Goal: Information Seeking & Learning: Learn about a topic

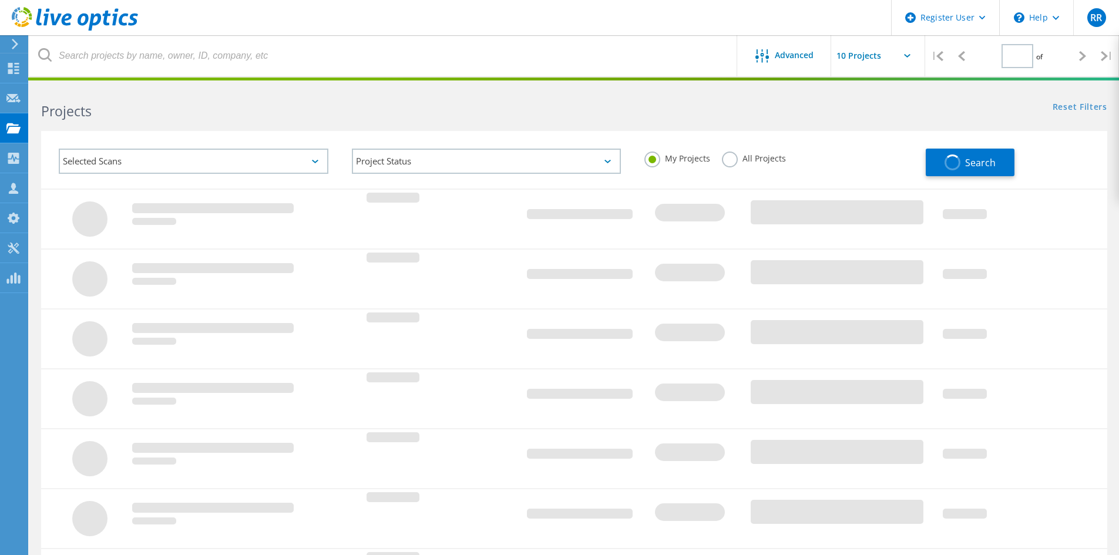
type input "1"
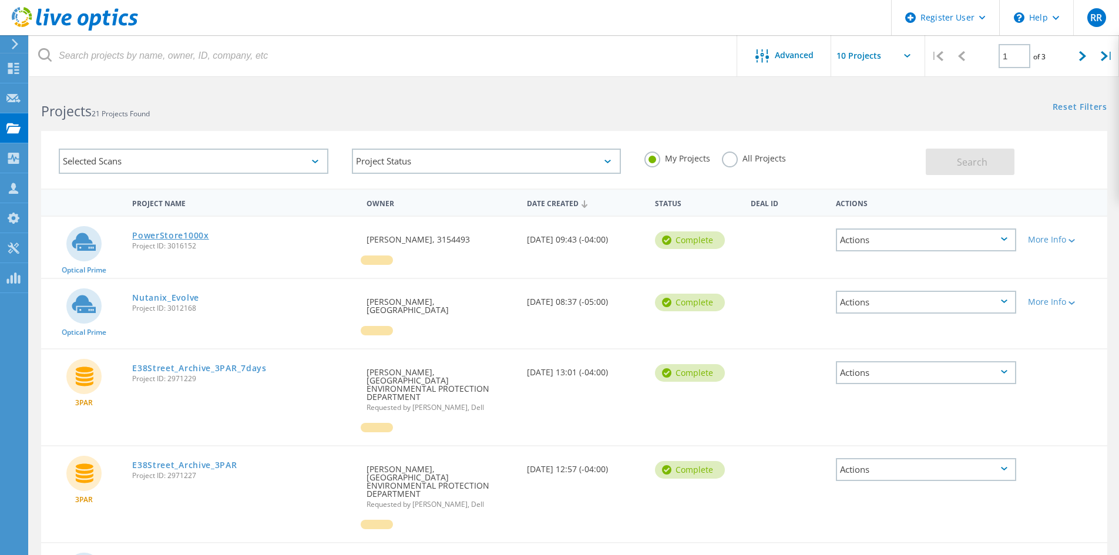
click at [198, 237] on link "PowerStore1000x" at bounding box center [170, 235] width 77 height 8
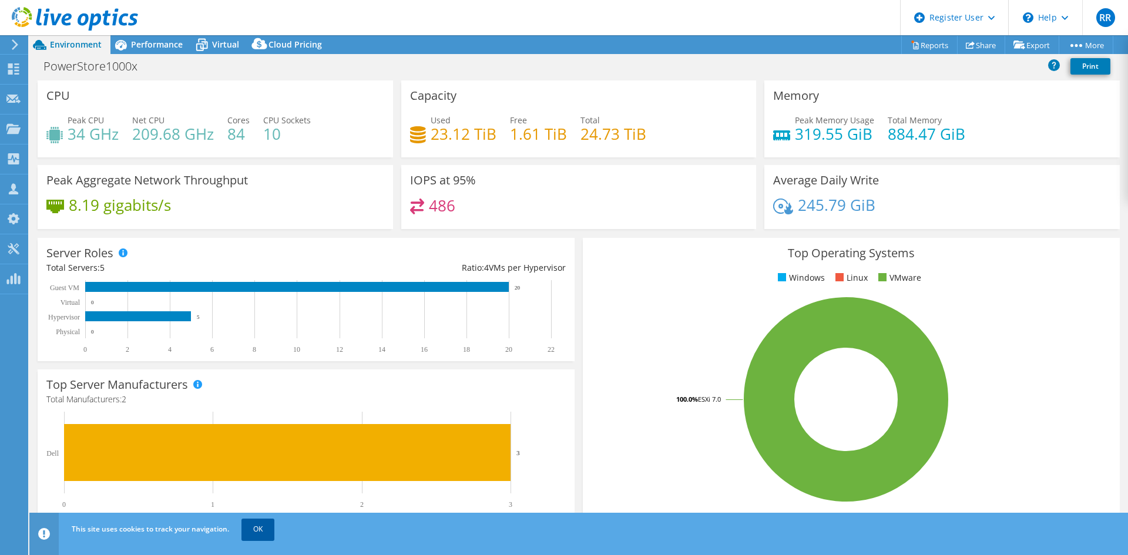
click at [272, 524] on link "OK" at bounding box center [257, 529] width 33 height 21
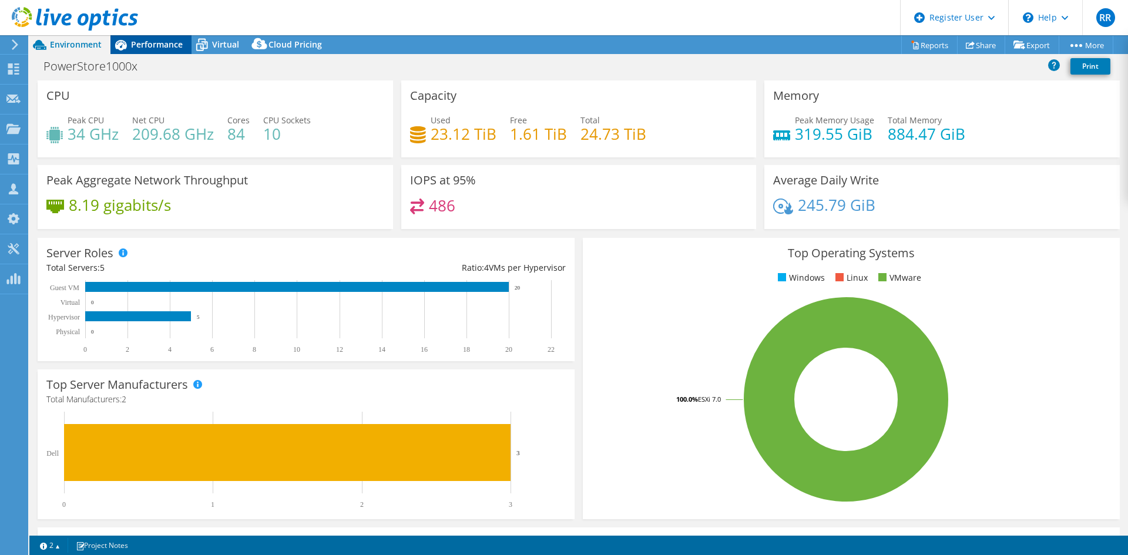
click at [184, 41] on div "Performance" at bounding box center [150, 44] width 81 height 19
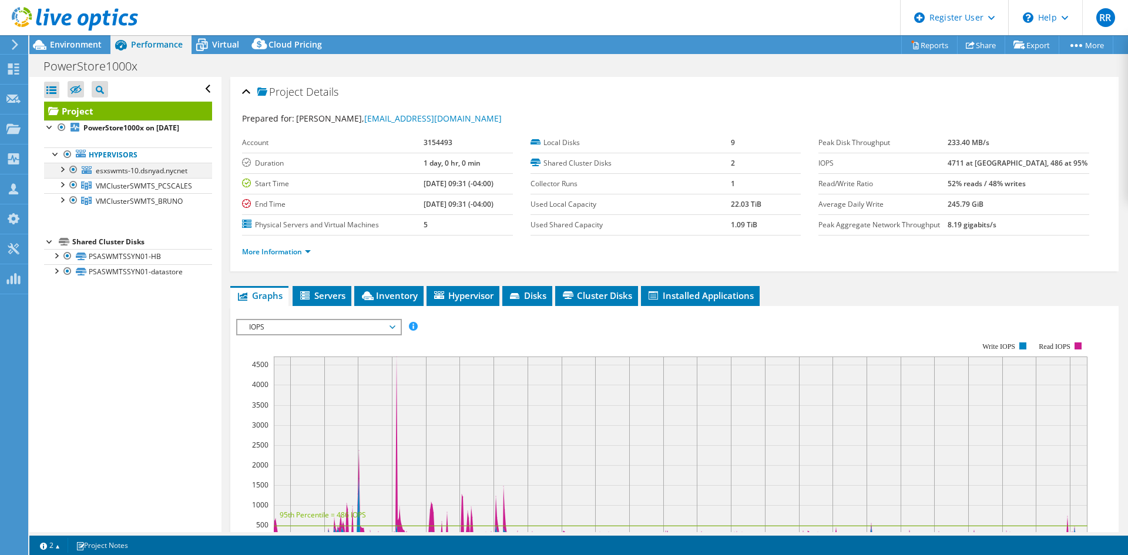
click at [75, 177] on div at bounding box center [74, 170] width 12 height 14
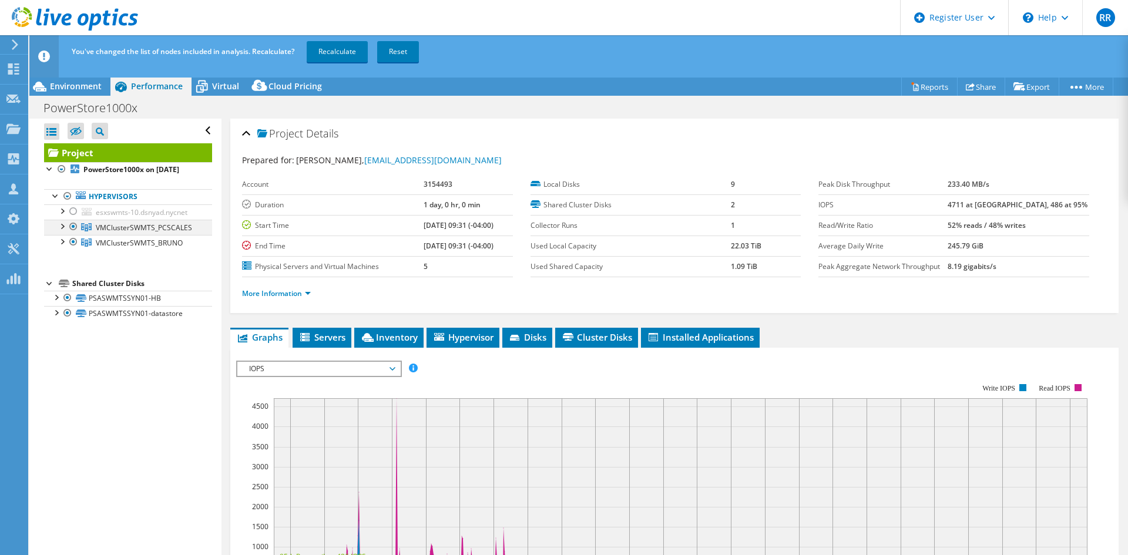
click at [76, 234] on div at bounding box center [74, 227] width 12 height 14
click at [331, 55] on link "Recalculate" at bounding box center [337, 51] width 61 height 21
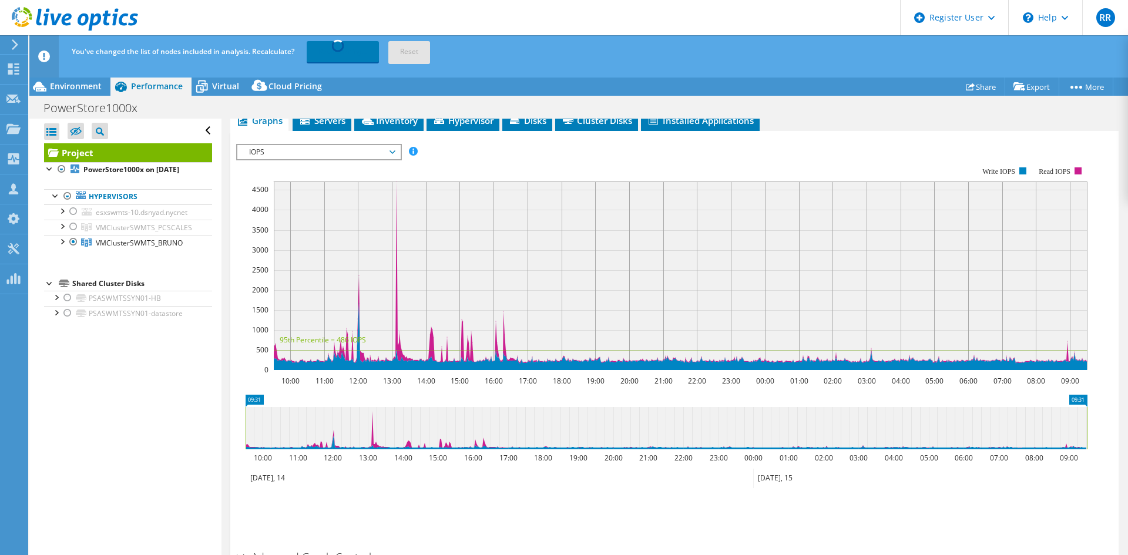
scroll to position [235, 0]
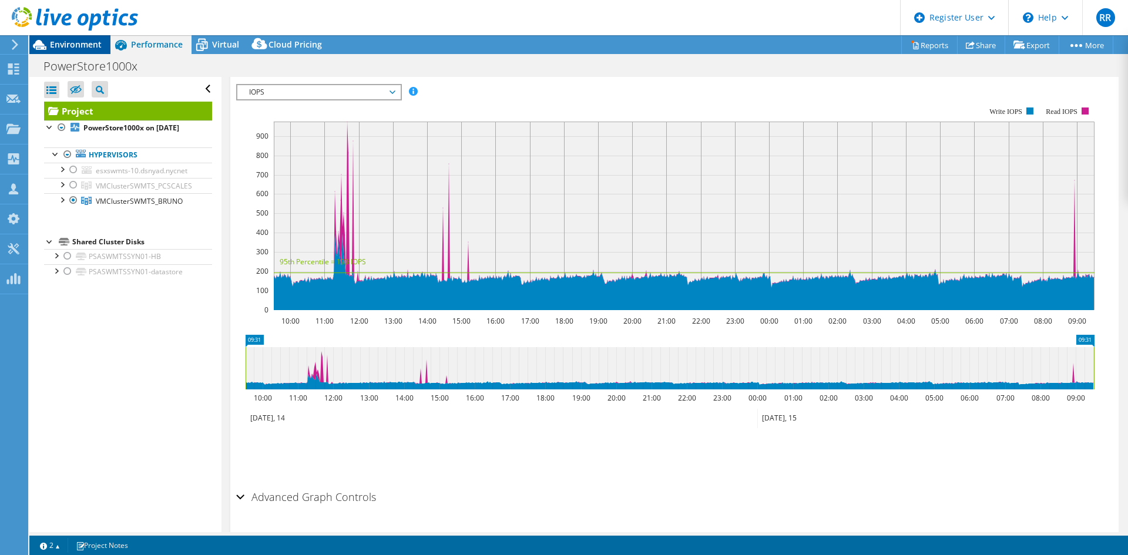
click at [79, 48] on span "Environment" at bounding box center [76, 44] width 52 height 11
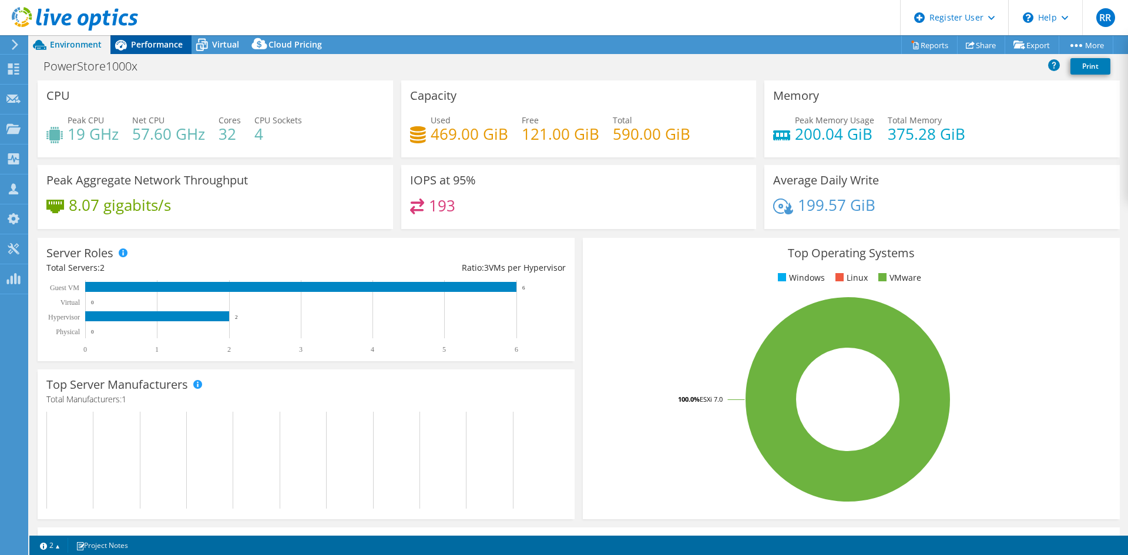
click at [174, 52] on div "Performance" at bounding box center [150, 44] width 81 height 19
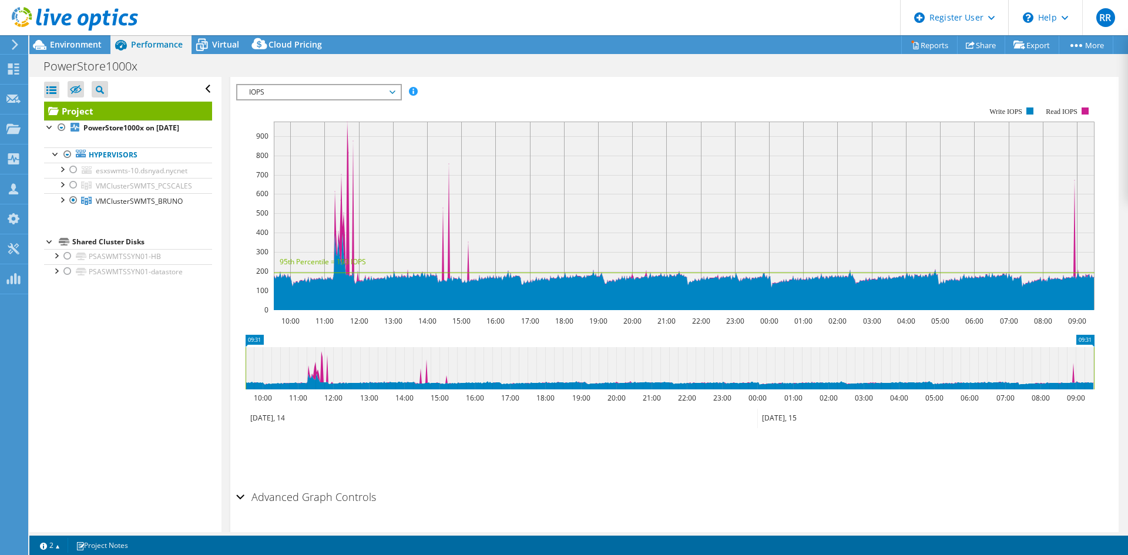
scroll to position [0, 0]
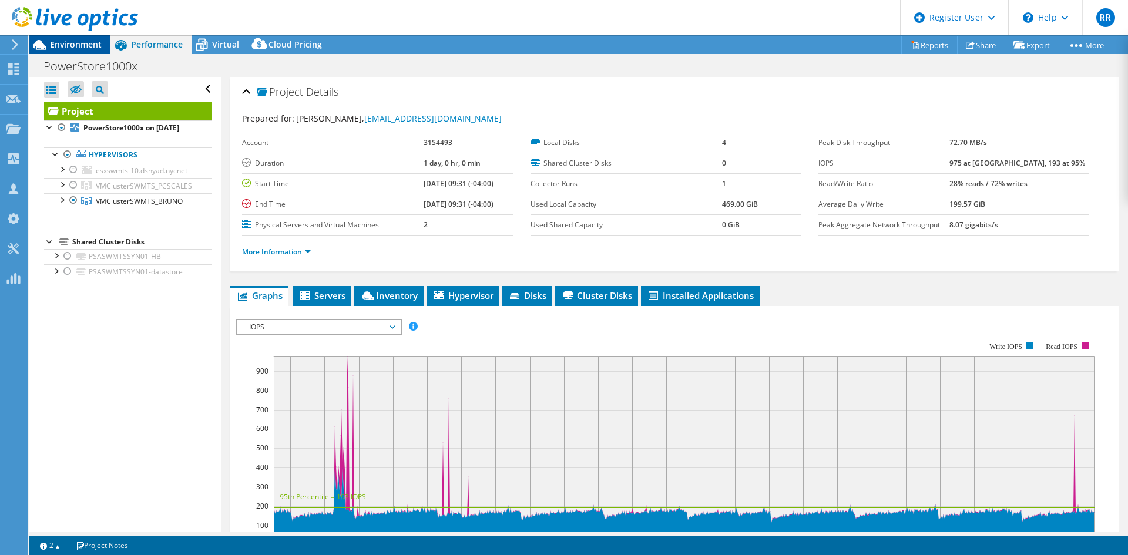
click at [95, 46] on span "Environment" at bounding box center [76, 44] width 52 height 11
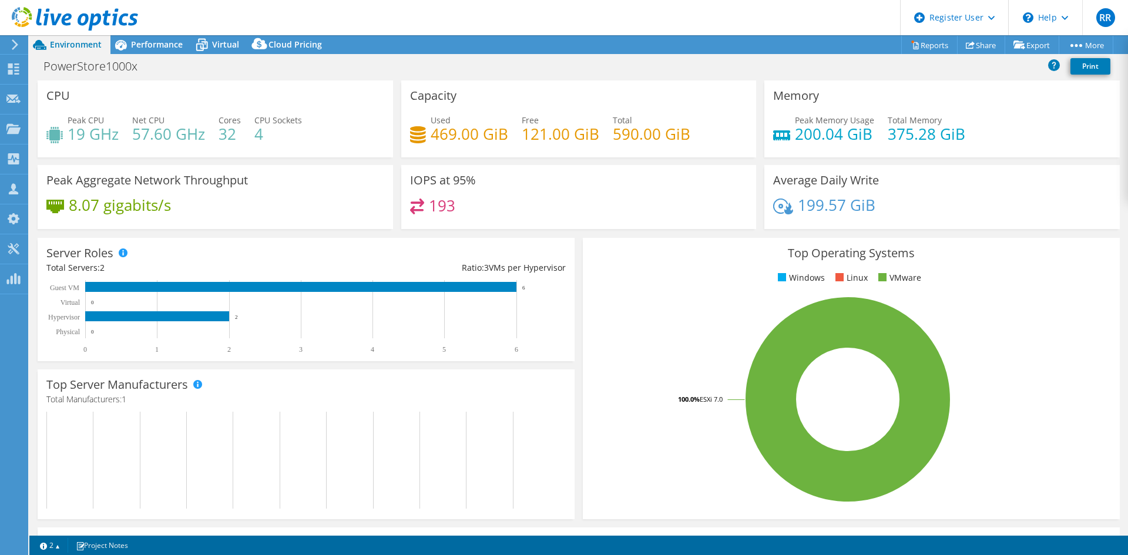
click at [364, 261] on div "Ratio: 3 VMs per Hypervisor" at bounding box center [436, 267] width 260 height 13
click at [160, 48] on span "Performance" at bounding box center [157, 44] width 52 height 11
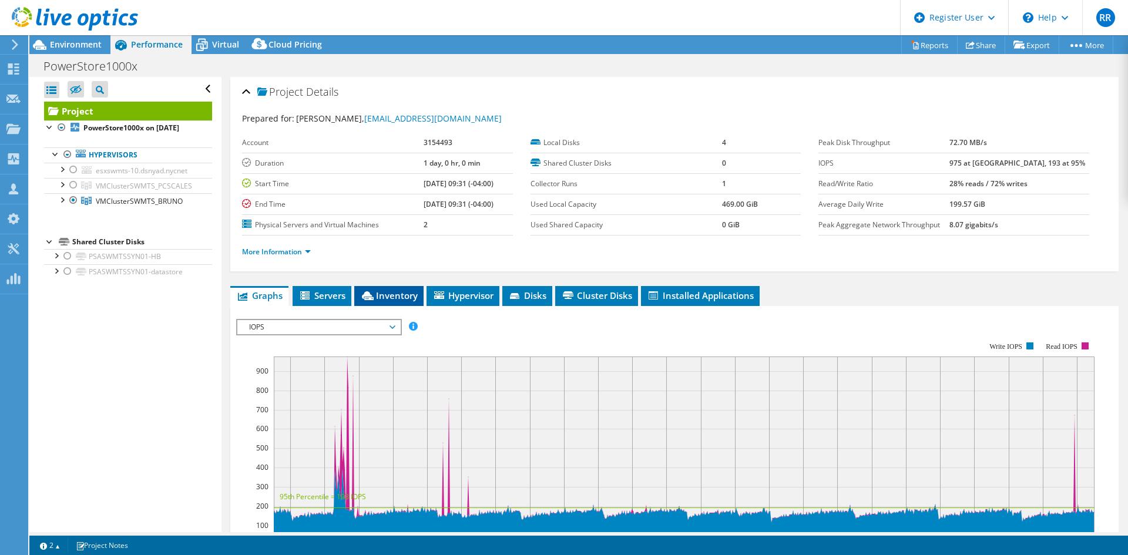
click at [398, 294] on span "Inventory" at bounding box center [389, 296] width 58 height 12
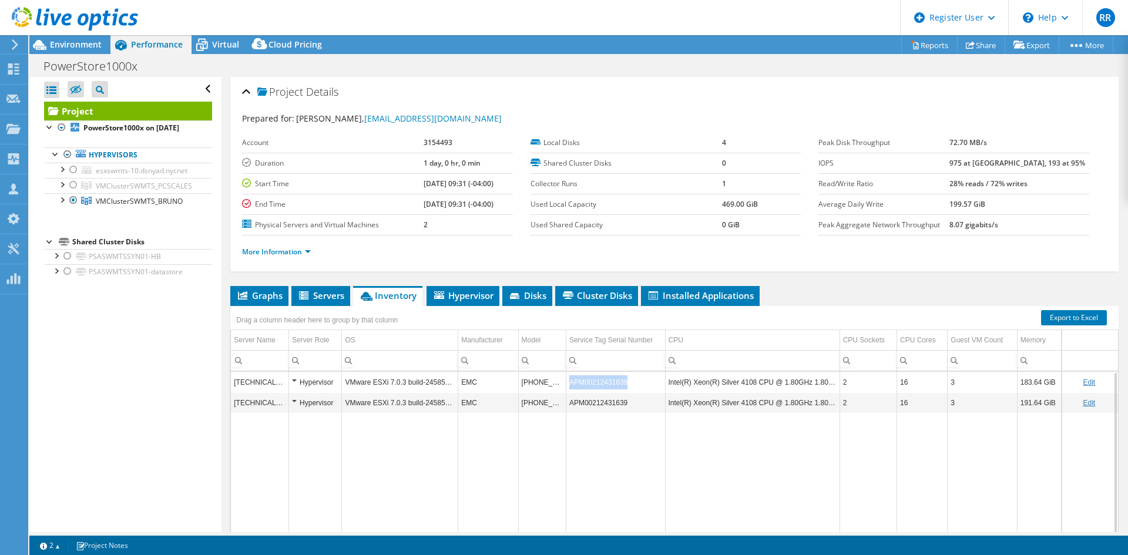
copy td "APM00212431639"
drag, startPoint x: 631, startPoint y: 384, endPoint x: 570, endPoint y: 382, distance: 61.1
click at [570, 382] on td "APM00212431639" at bounding box center [615, 382] width 99 height 21
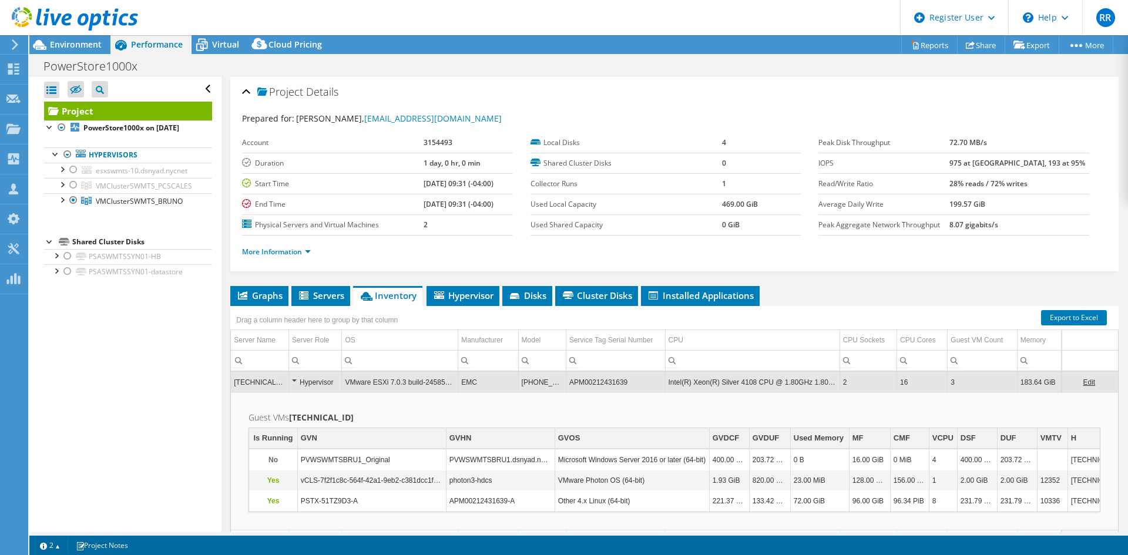
click at [342, 306] on div "Drag a column header here to group by that column" at bounding box center [316, 318] width 173 height 25
click at [338, 294] on span "Servers" at bounding box center [320, 296] width 47 height 12
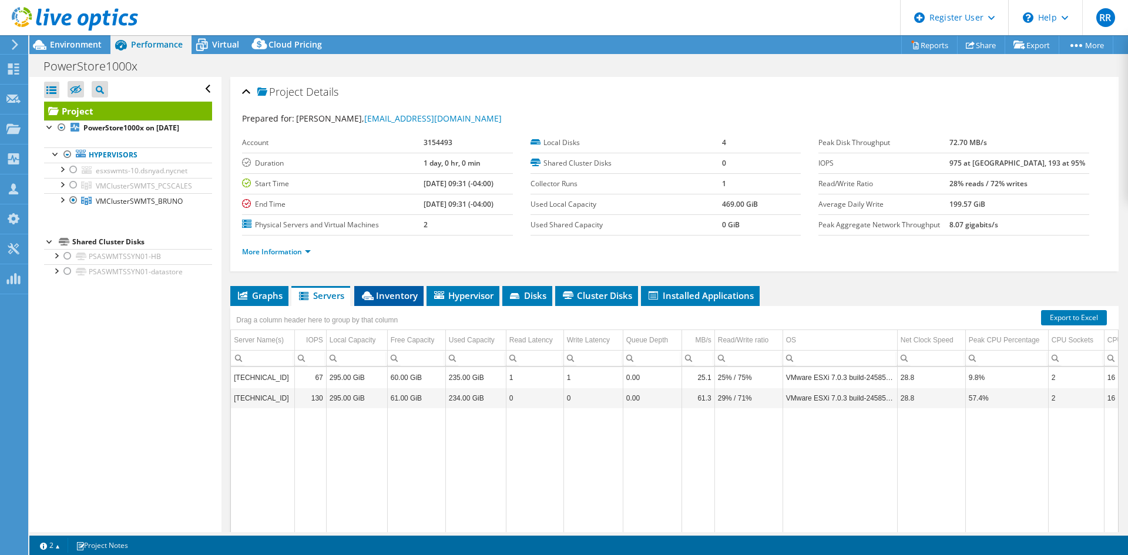
click at [375, 292] on span "Inventory" at bounding box center [389, 296] width 58 height 12
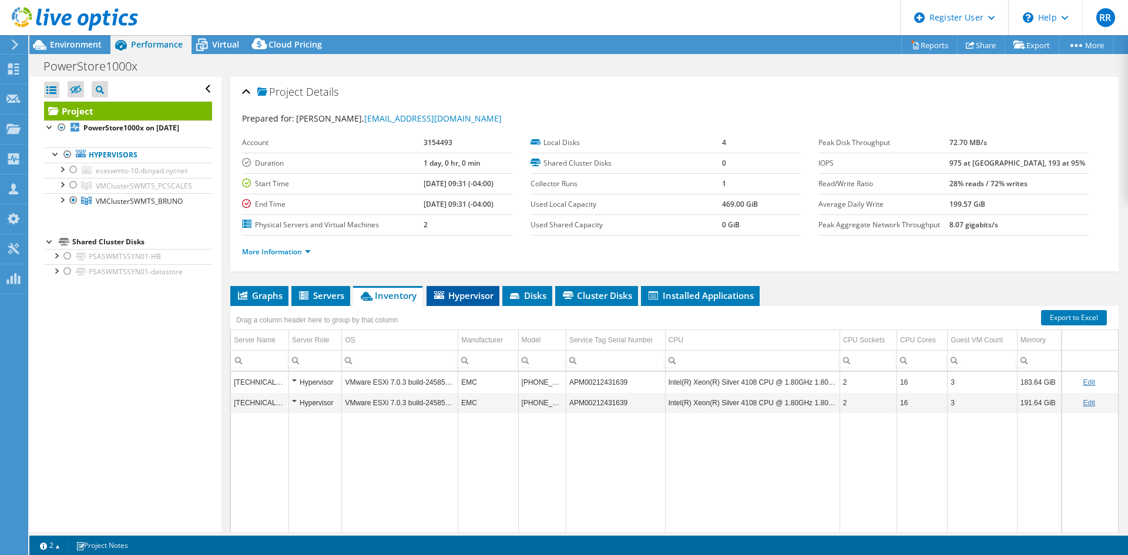
click at [438, 296] on icon at bounding box center [439, 295] width 10 height 8
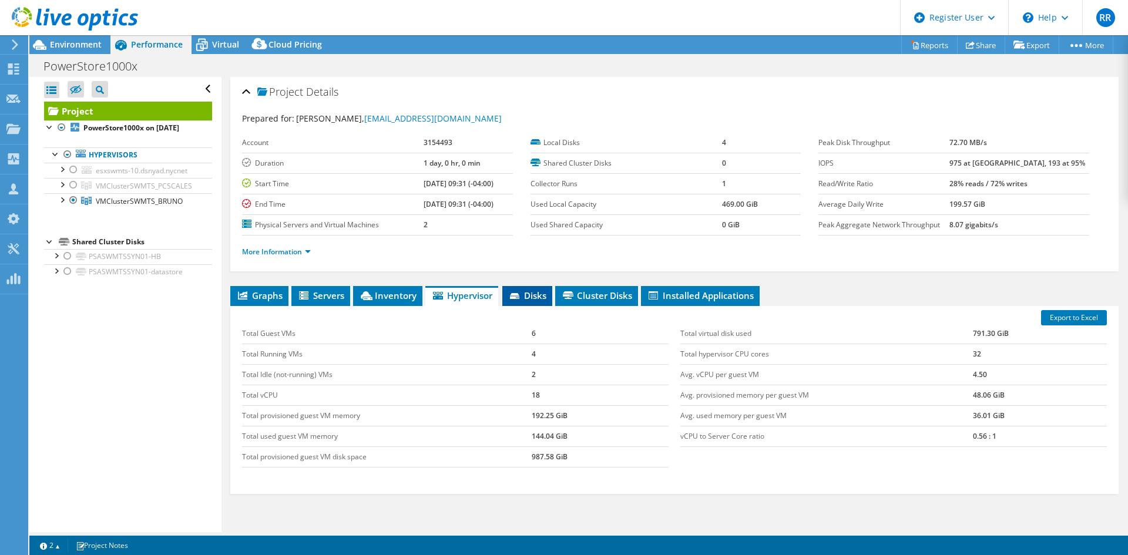
click at [519, 297] on icon at bounding box center [514, 296] width 9 height 6
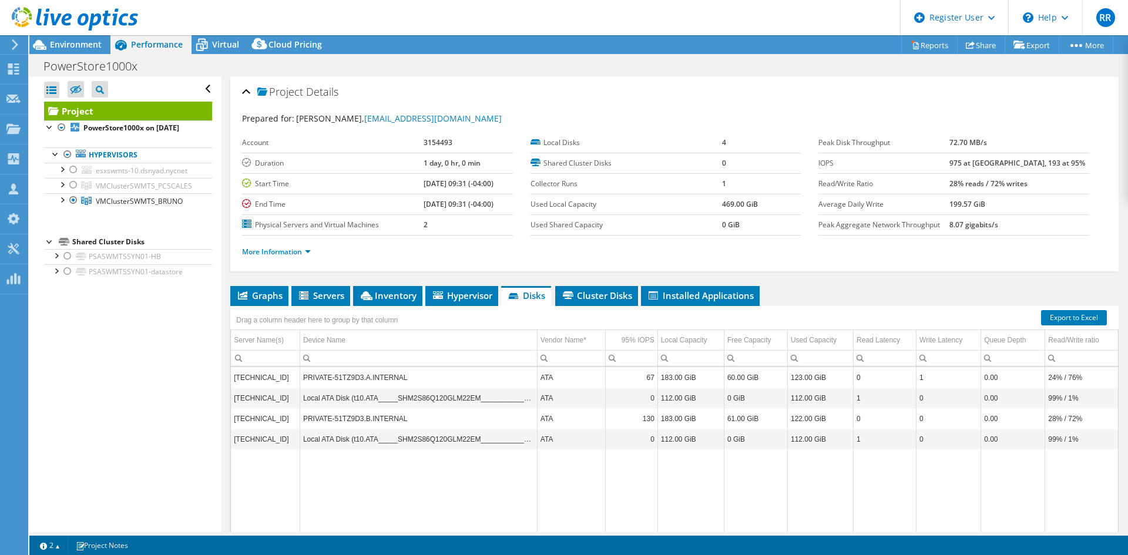
click at [572, 306] on div "Drag a column header here to group by that column" at bounding box center [674, 313] width 888 height 15
click at [584, 297] on span "Cluster Disks" at bounding box center [596, 296] width 71 height 12
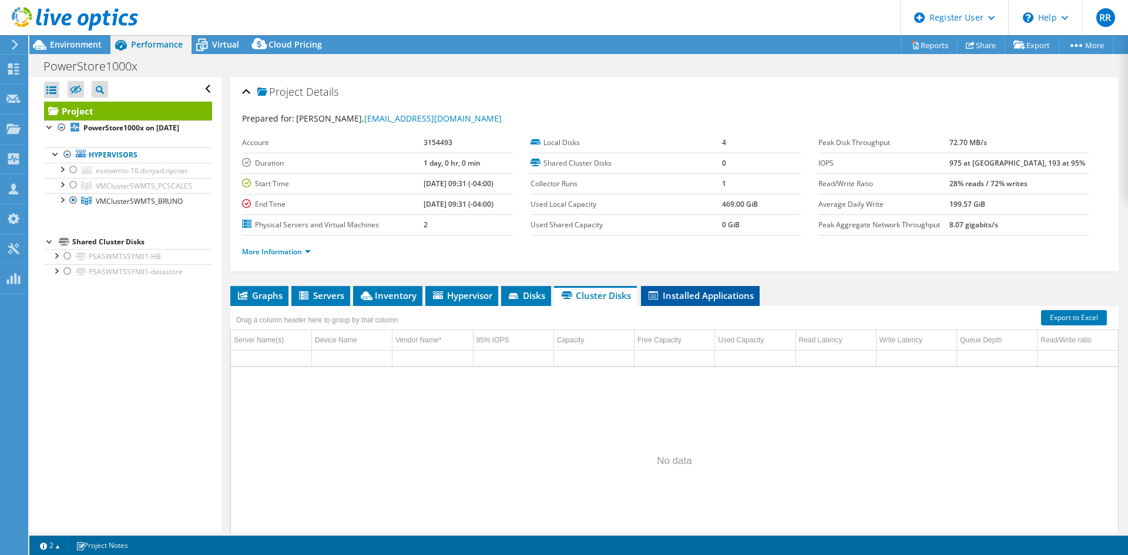
click at [663, 300] on span "Installed Applications" at bounding box center [700, 296] width 107 height 12
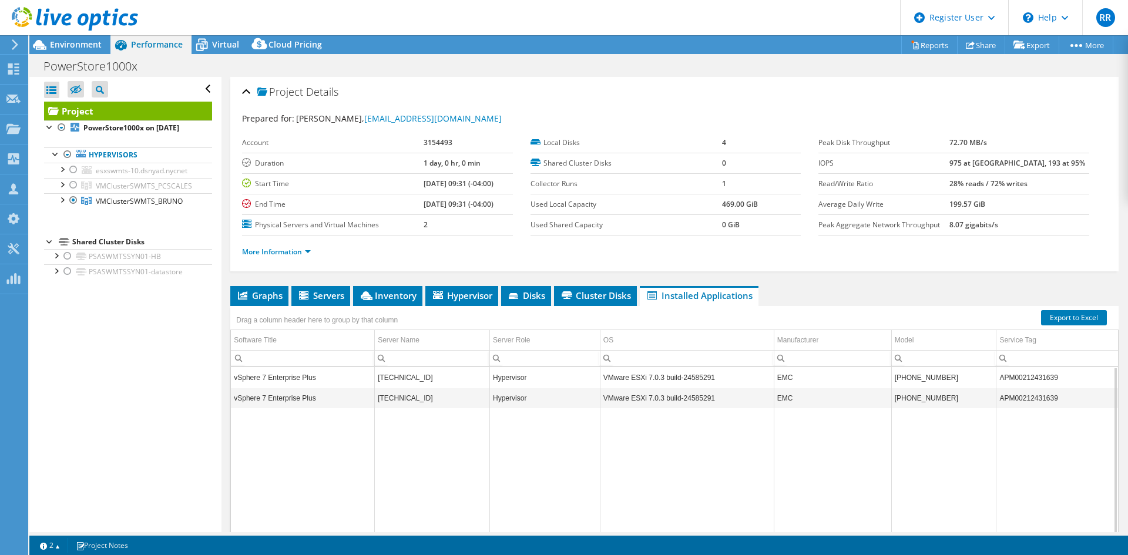
click at [1007, 376] on td "APM00212431639" at bounding box center [1057, 377] width 122 height 21
copy td "APM00212431639"
click at [78, 43] on span "Environment" at bounding box center [76, 44] width 52 height 11
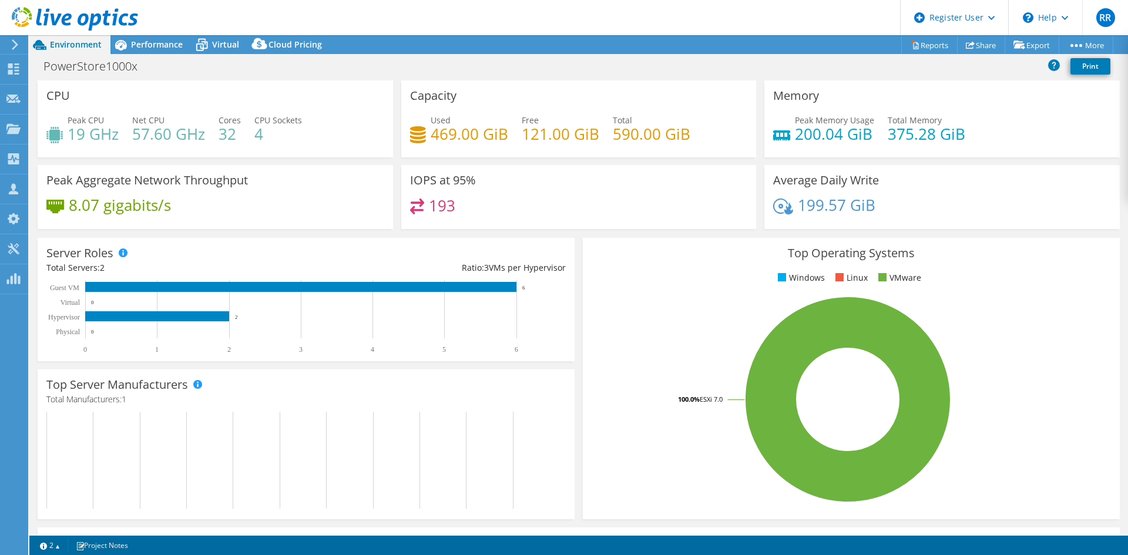
click at [302, 231] on div "Peak Aggregate Network Throughput 8.07 gigabits/s" at bounding box center [215, 201] width 364 height 72
click at [157, 58] on div "PowerStore1000x Print" at bounding box center [578, 66] width 1098 height 22
click at [156, 51] on div "Performance" at bounding box center [150, 44] width 81 height 19
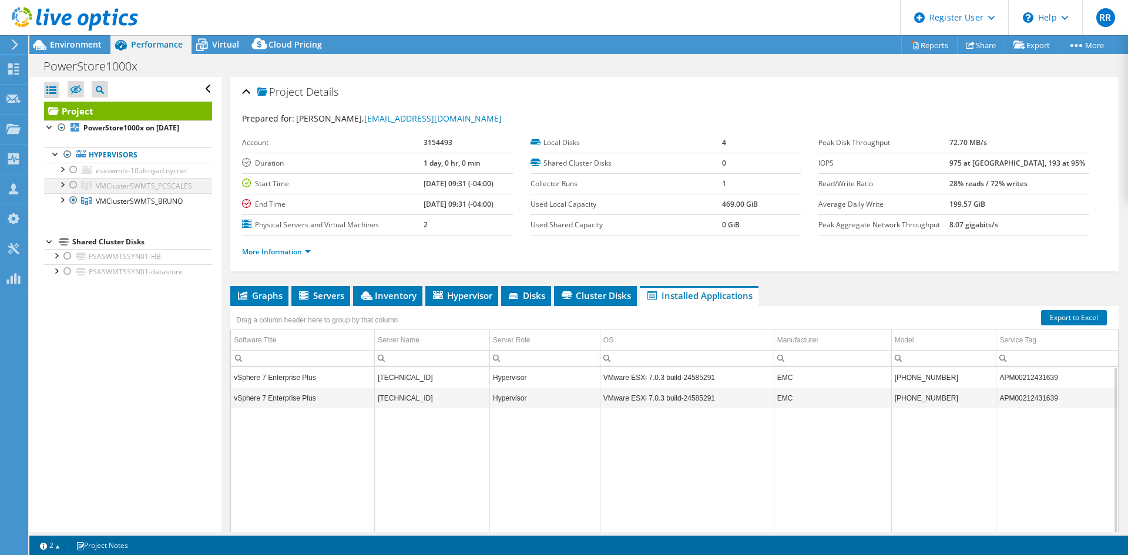
click at [75, 192] on div at bounding box center [74, 185] width 12 height 14
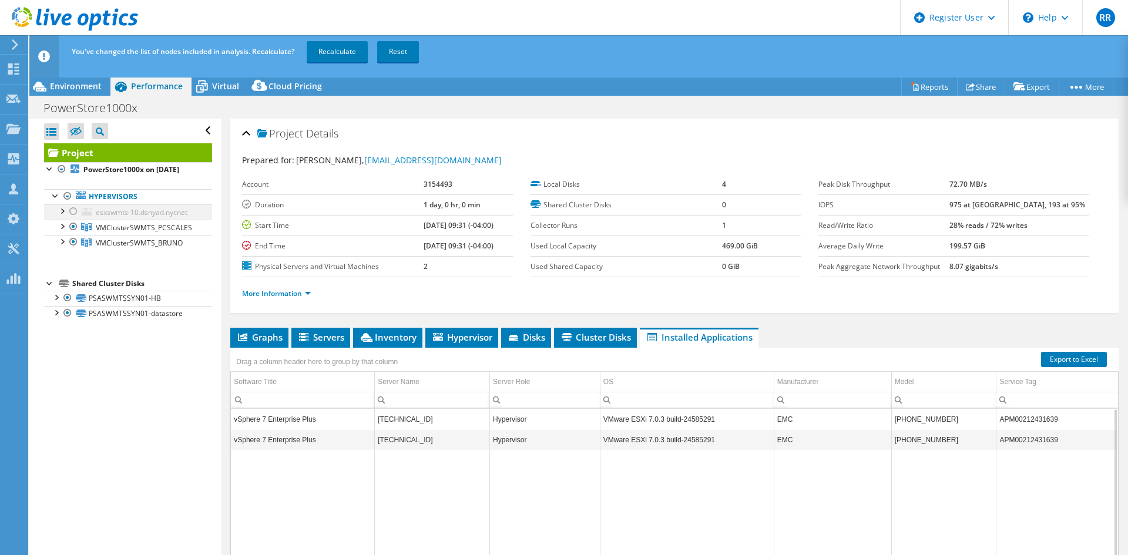
click at [62, 216] on div at bounding box center [62, 210] width 12 height 12
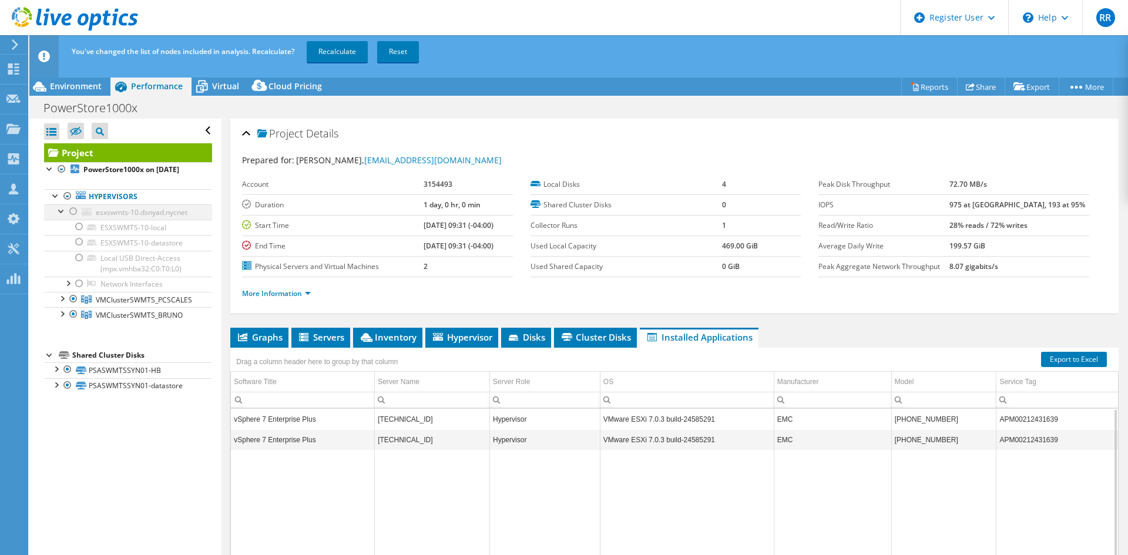
click at [62, 216] on div at bounding box center [62, 210] width 12 height 12
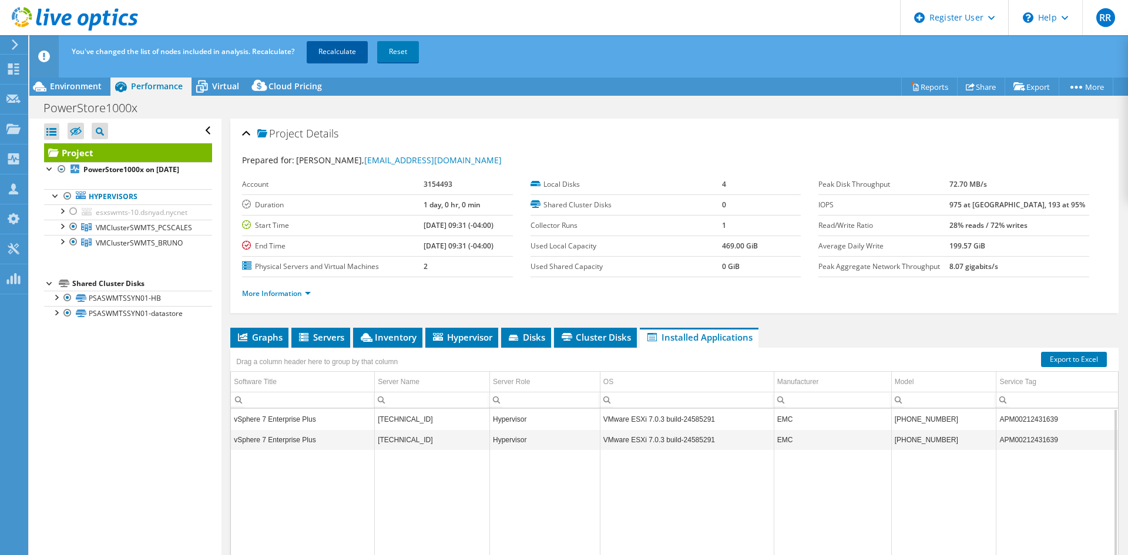
click at [335, 45] on link "Recalculate" at bounding box center [337, 51] width 61 height 21
click at [62, 231] on div at bounding box center [62, 226] width 12 height 12
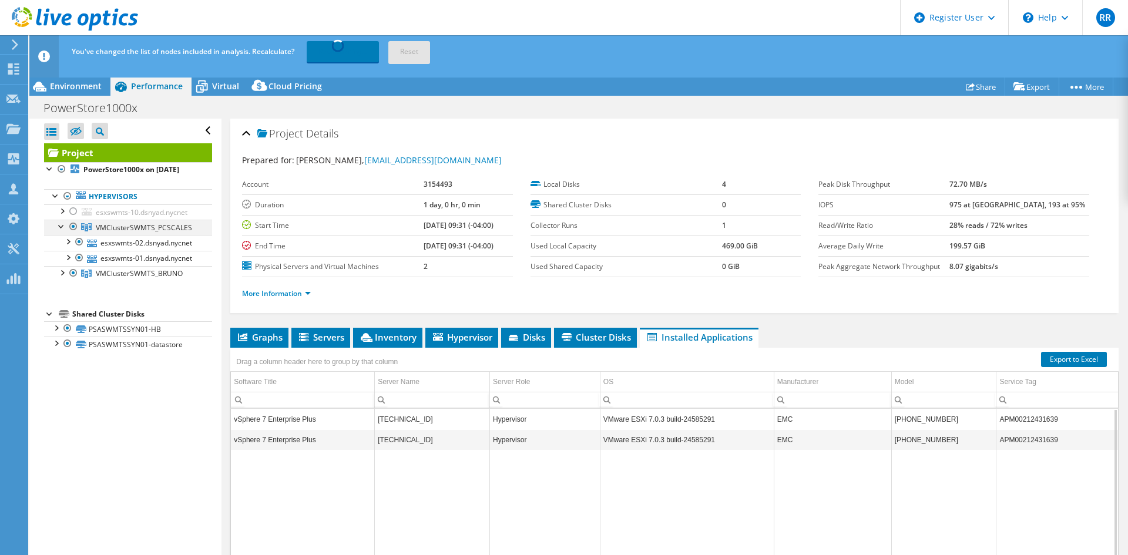
click at [62, 231] on div at bounding box center [62, 226] width 12 height 12
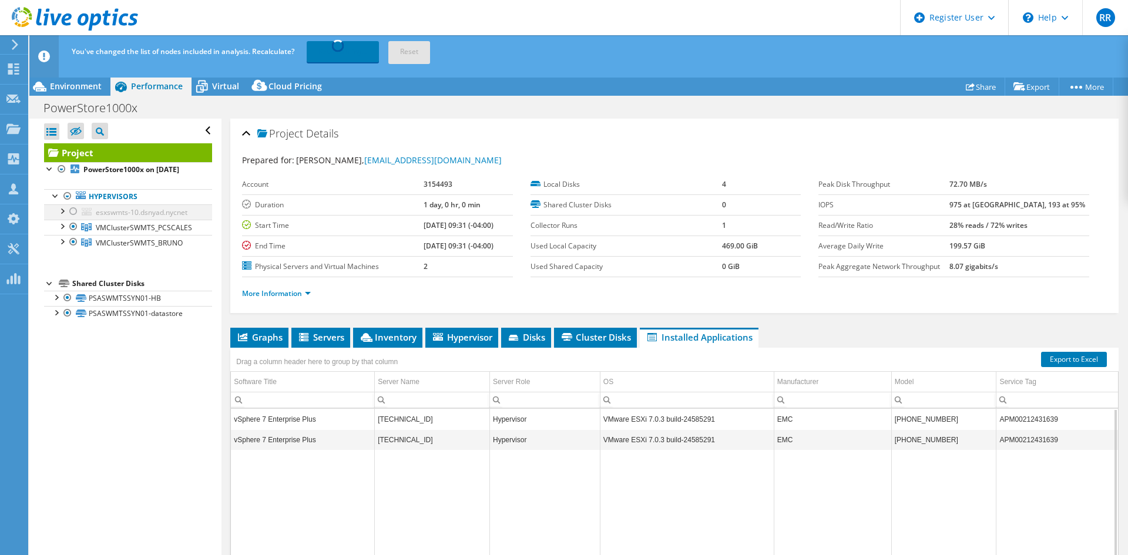
click at [60, 216] on div at bounding box center [62, 210] width 12 height 12
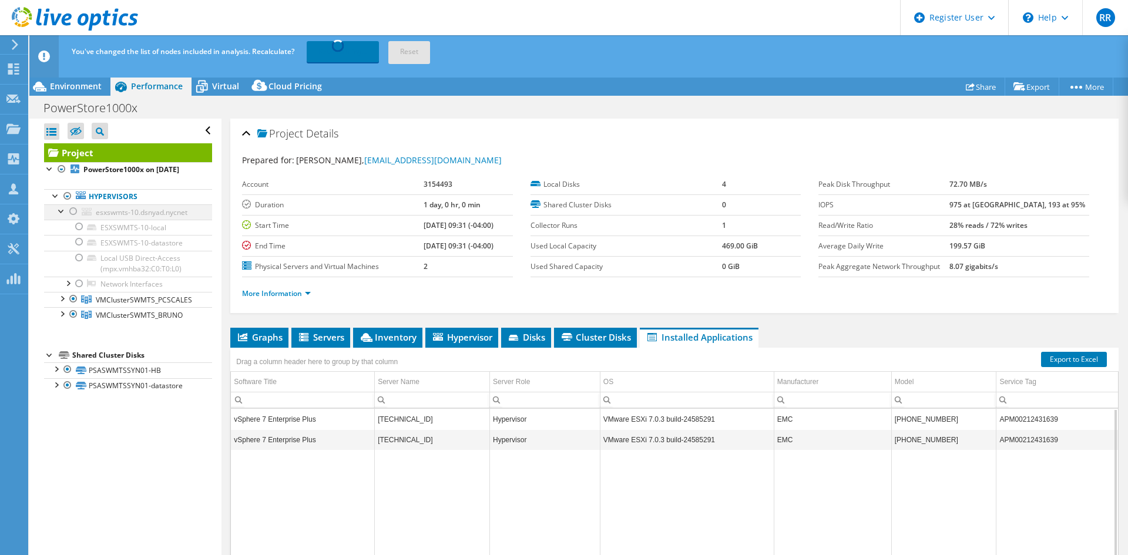
click at [72, 218] on div at bounding box center [74, 211] width 12 height 14
click at [73, 218] on div at bounding box center [74, 211] width 12 height 14
click at [69, 306] on div at bounding box center [74, 299] width 12 height 14
click at [328, 125] on h2 "Project Details" at bounding box center [290, 133] width 96 height 23
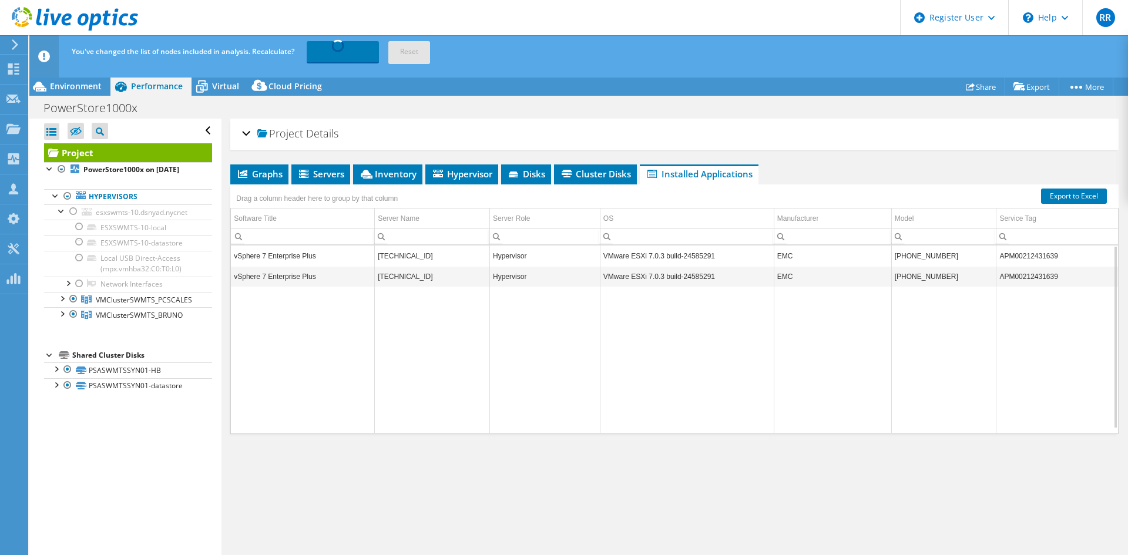
click at [252, 137] on h2 "Project Details" at bounding box center [290, 133] width 96 height 23
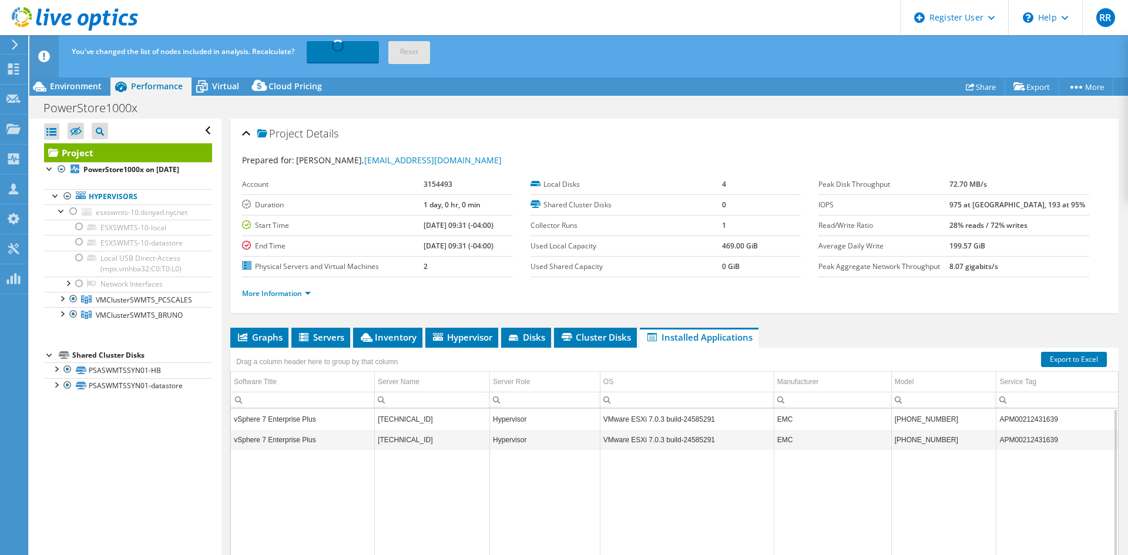
click at [609, 157] on div "Prepared for: Jimmy Cheung, JCheung@dsny.nyc.gov" at bounding box center [674, 161] width 865 height 14
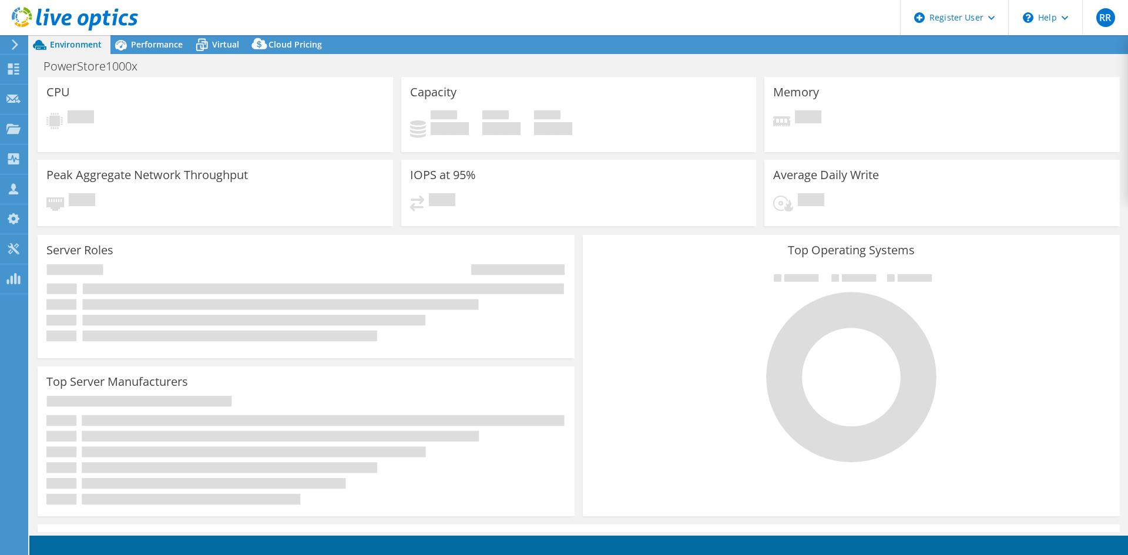
select select "USD"
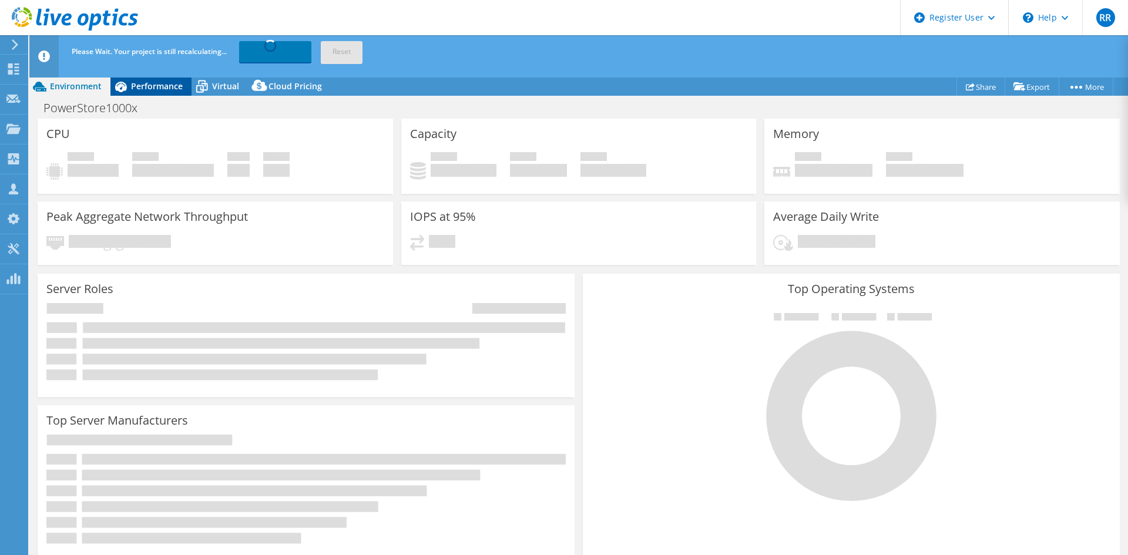
click at [157, 80] on div "Performance" at bounding box center [150, 86] width 81 height 19
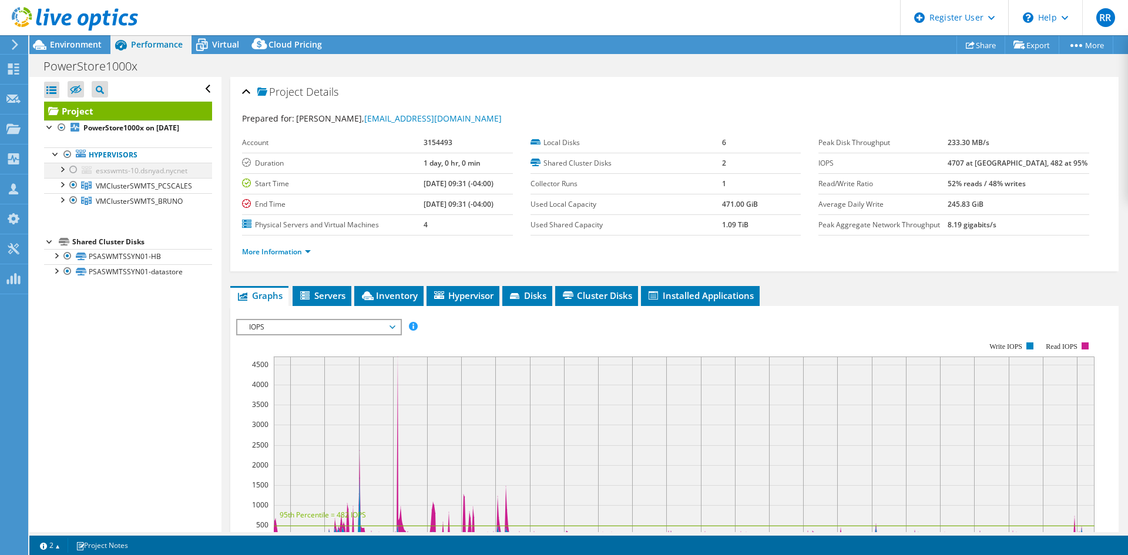
click at [77, 177] on div at bounding box center [74, 170] width 12 height 14
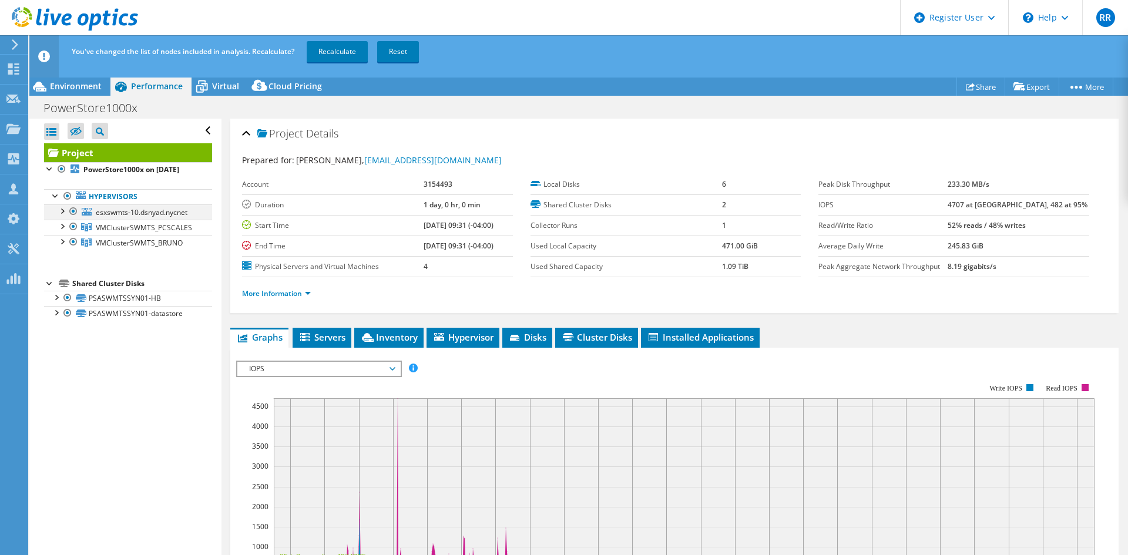
click at [62, 216] on div at bounding box center [62, 210] width 12 height 12
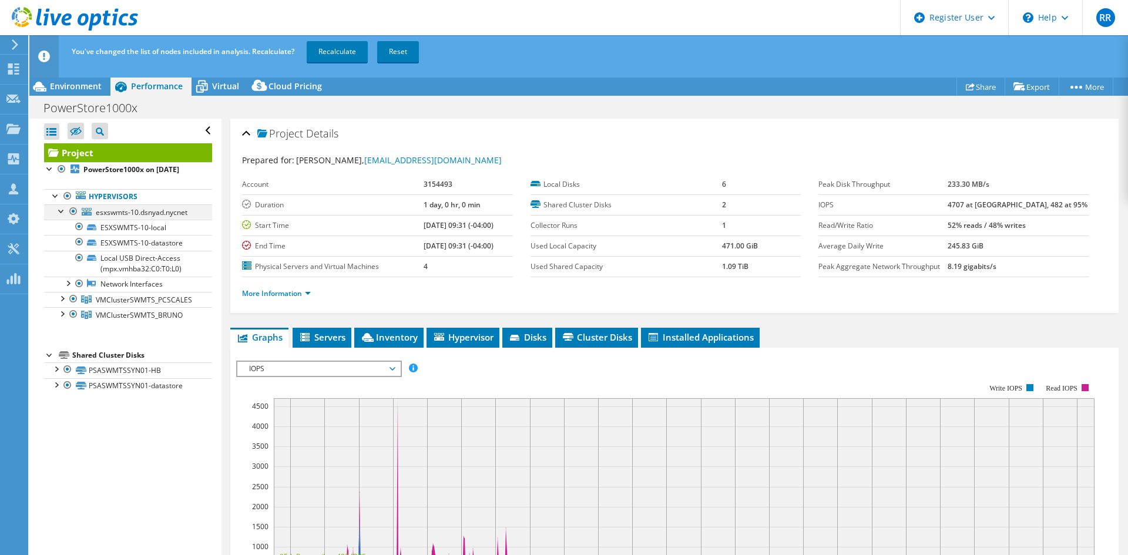
click at [62, 216] on div at bounding box center [62, 210] width 12 height 12
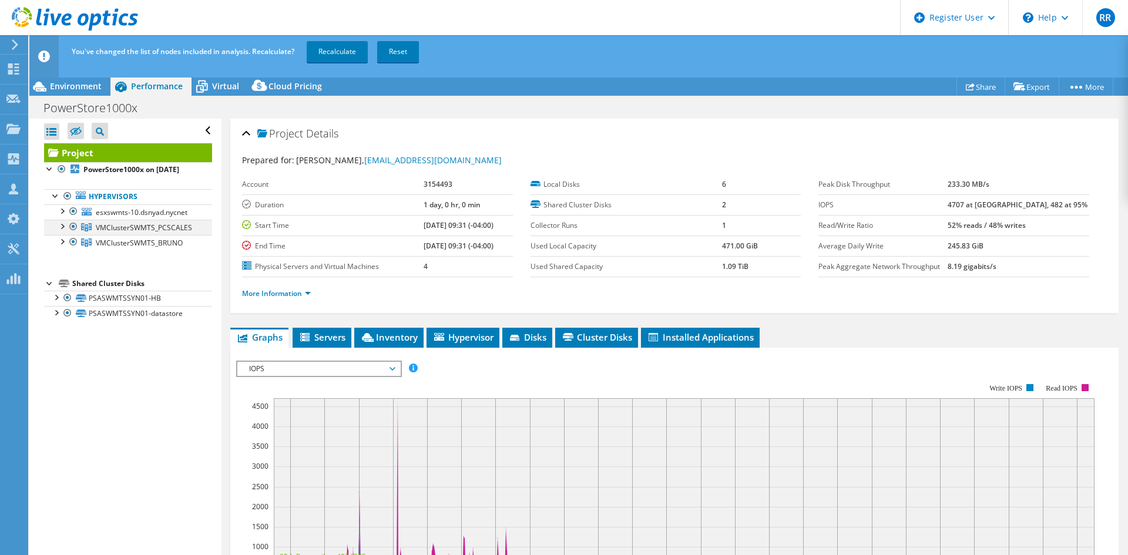
click at [70, 234] on div at bounding box center [74, 227] width 12 height 14
click at [339, 52] on link "Recalculate" at bounding box center [337, 51] width 61 height 21
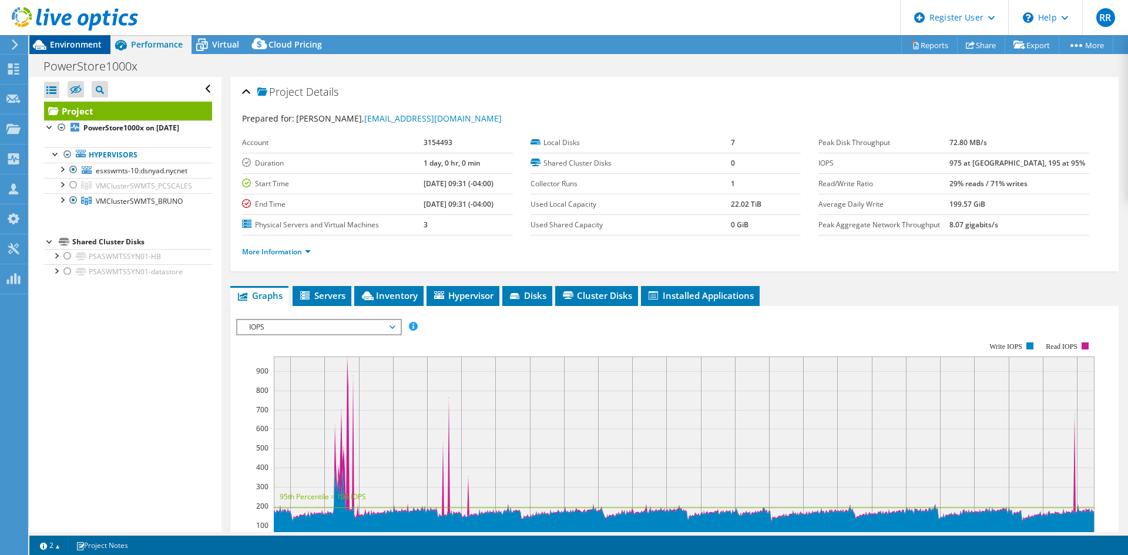
click at [82, 40] on span "Environment" at bounding box center [76, 44] width 52 height 11
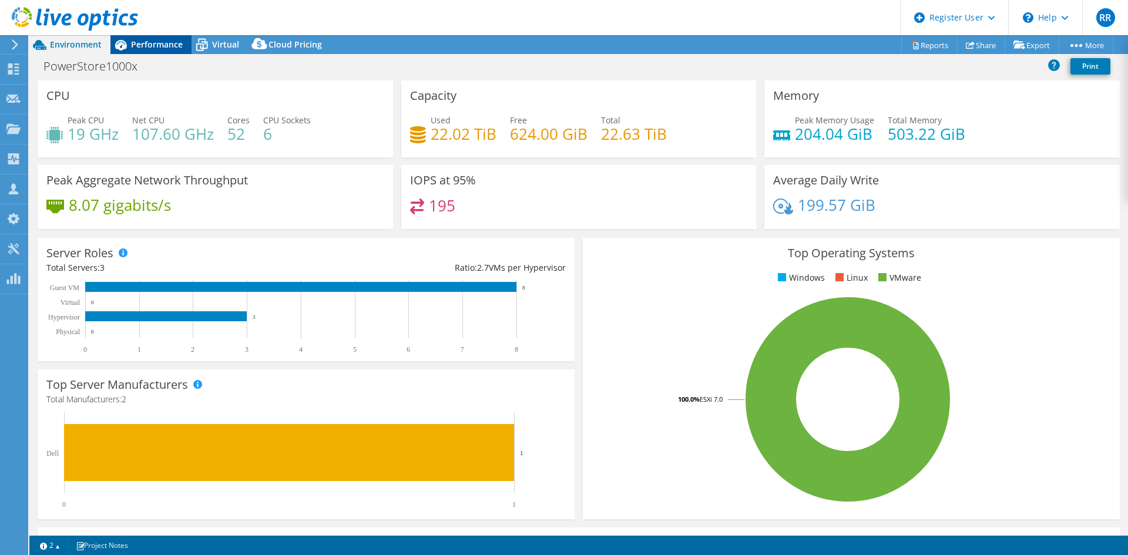
click at [140, 45] on span "Performance" at bounding box center [157, 44] width 52 height 11
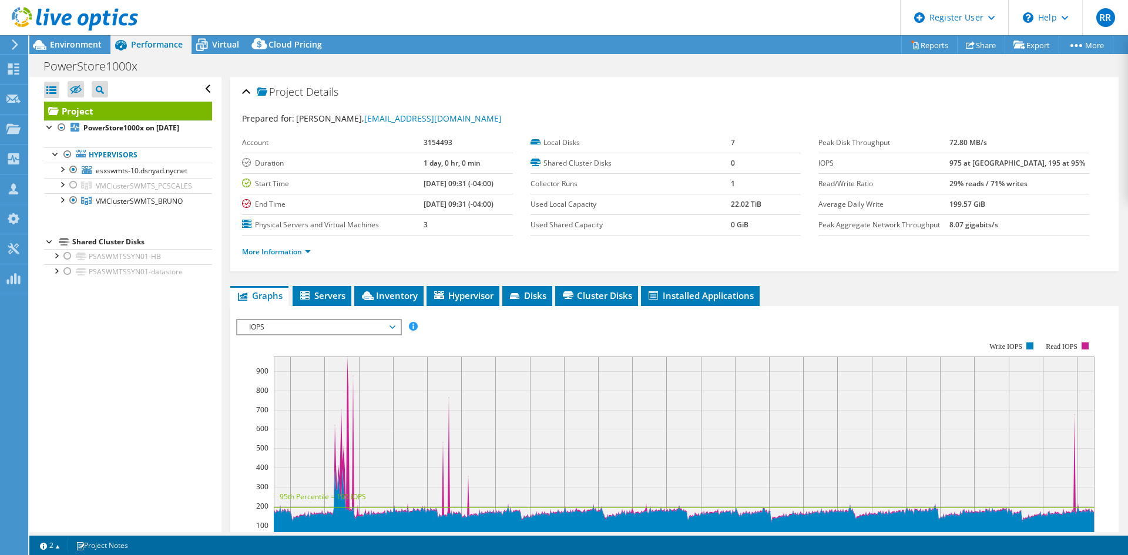
click at [348, 241] on div "More Information" at bounding box center [674, 252] width 865 height 33
click at [56, 49] on span "Environment" at bounding box center [76, 44] width 52 height 11
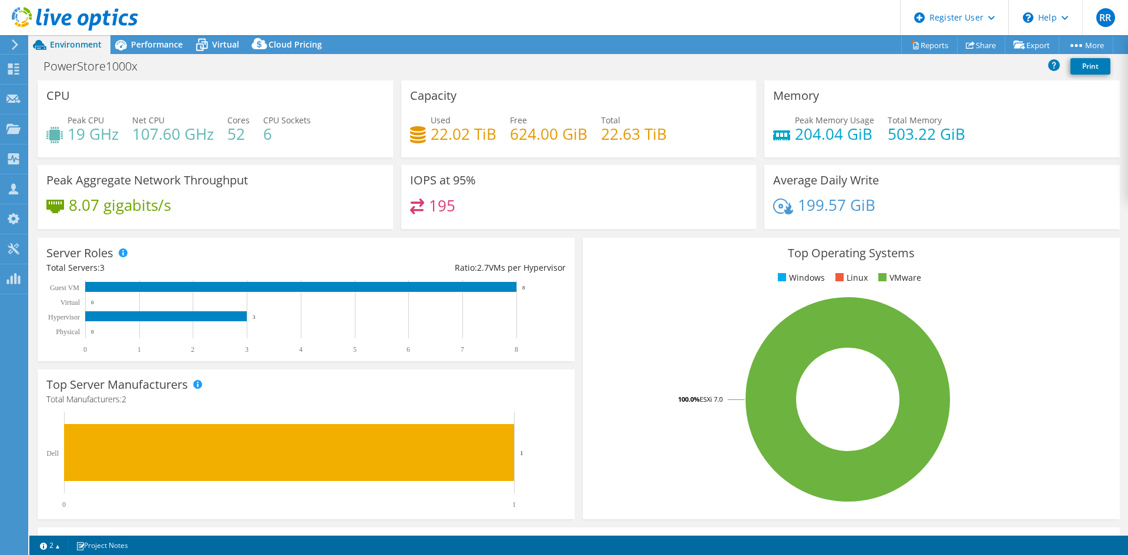
click at [1090, 240] on div "Top Operating Systems Windows Linux VMware 100.0% ESXi 7.0" at bounding box center [851, 378] width 537 height 281
click at [255, 317] on text "3" at bounding box center [254, 317] width 3 height 6
drag, startPoint x: 257, startPoint y: 317, endPoint x: 209, endPoint y: 314, distance: 47.6
click at [209, 314] on icon "0 1 2 3 4 5 6 7 8 Physical Hypervisor Virtual Guest VM 0 3 0 8" at bounding box center [302, 316] width 513 height 73
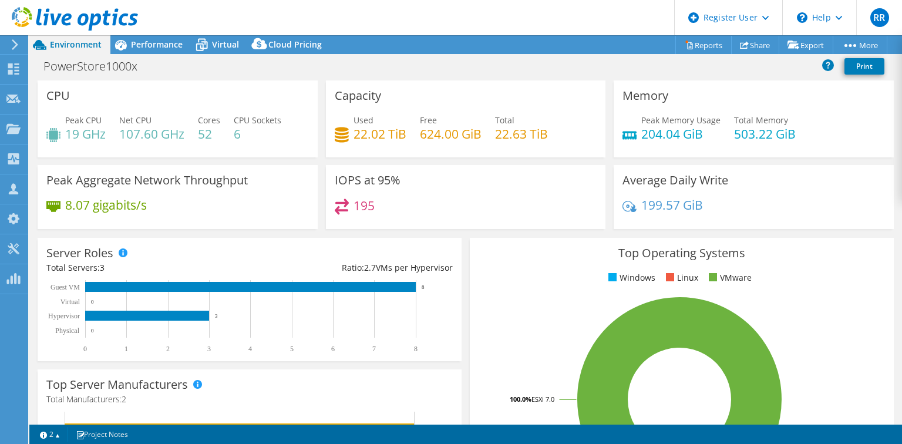
drag, startPoint x: 1073, startPoint y: 0, endPoint x: 453, endPoint y: 292, distance: 685.2
click at [453, 292] on div "Server Roles Physical Servers represent bare metal servers that were targets of…" at bounding box center [250, 299] width 424 height 123
click at [164, 43] on span "Performance" at bounding box center [157, 44] width 52 height 11
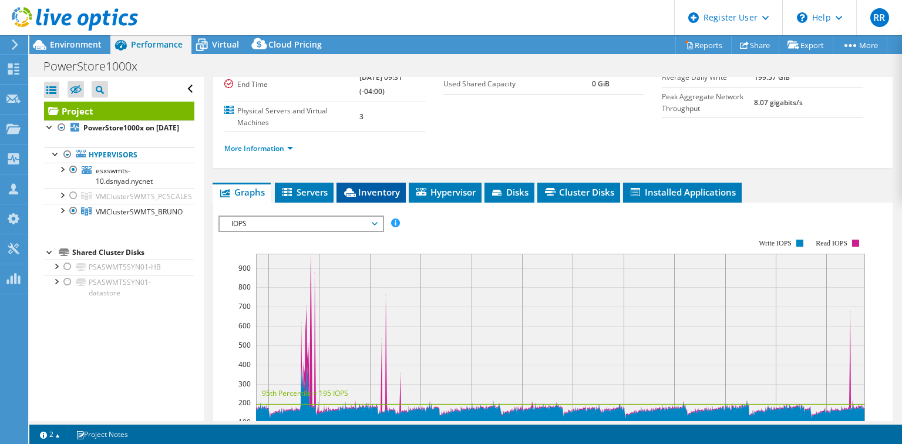
click at [369, 187] on span "Inventory" at bounding box center [371, 192] width 58 height 12
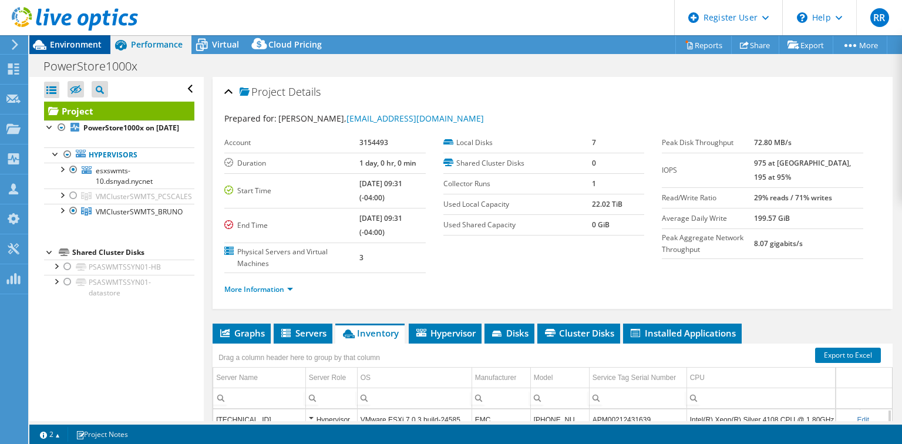
click at [61, 41] on span "Environment" at bounding box center [76, 44] width 52 height 11
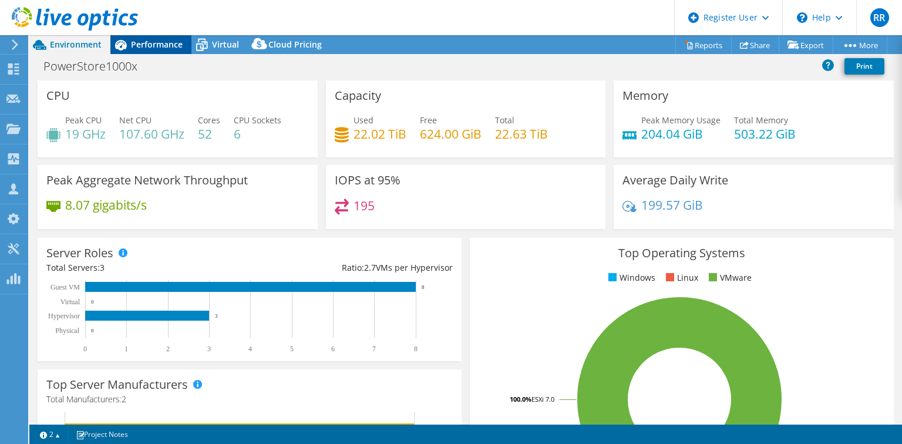
click at [183, 45] on div "Performance" at bounding box center [150, 44] width 81 height 19
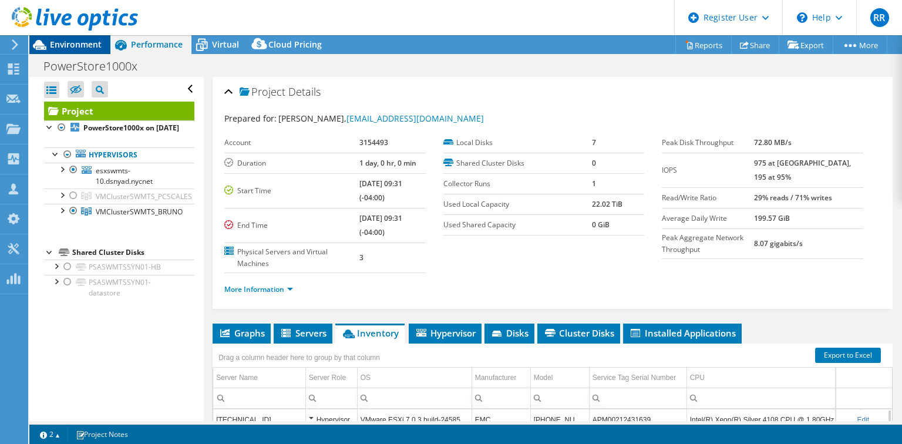
click at [86, 50] on div "Environment" at bounding box center [69, 44] width 81 height 19
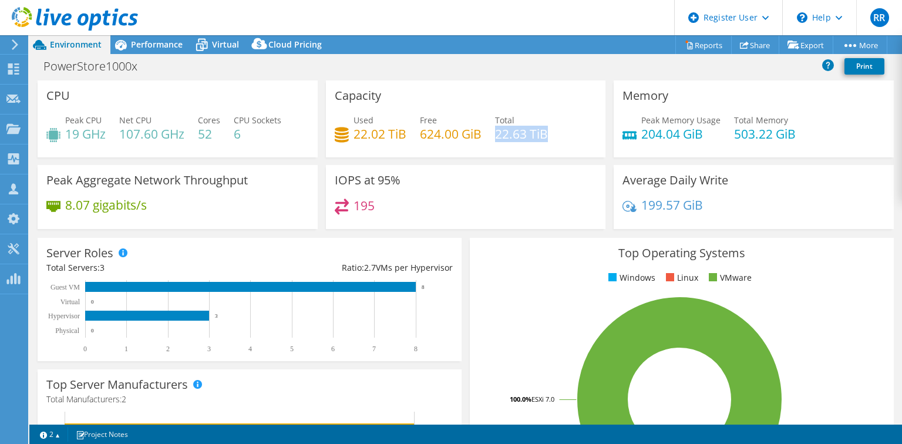
drag, startPoint x: 493, startPoint y: 133, endPoint x: 548, endPoint y: 136, distance: 54.7
click at [548, 136] on div "Used 22.02 TiB Free 624.00 GiB Total 22.63 TiB" at bounding box center [466, 133] width 263 height 38
click at [172, 47] on span "Performance" at bounding box center [157, 44] width 52 height 11
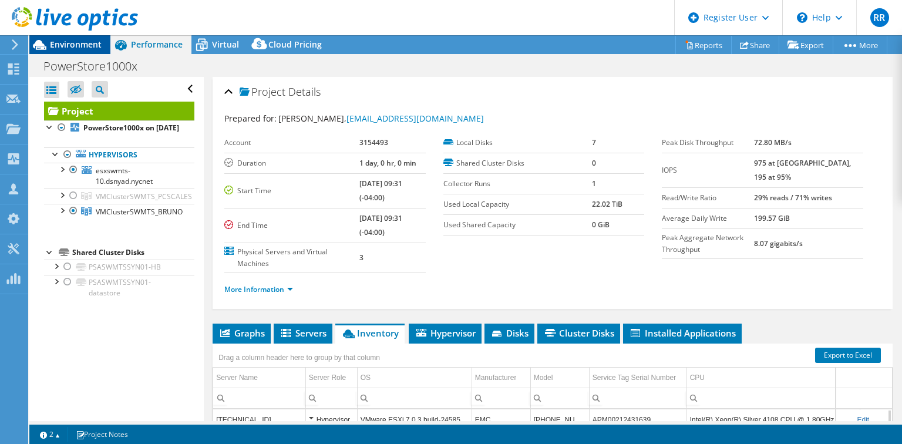
click at [49, 45] on icon at bounding box center [39, 45] width 21 height 21
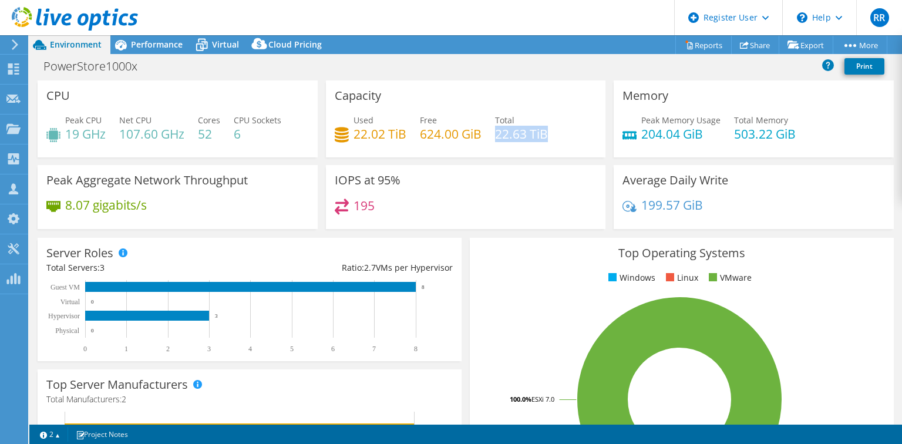
drag, startPoint x: 546, startPoint y: 132, endPoint x: 495, endPoint y: 132, distance: 51.1
click at [495, 132] on div "Used 22.02 TiB Free 624.00 GiB Total 22.63 TiB" at bounding box center [466, 133] width 263 height 38
click at [405, 73] on div "PowerStore1000x Print" at bounding box center [465, 66] width 873 height 22
drag, startPoint x: 545, startPoint y: 133, endPoint x: 495, endPoint y: 136, distance: 50.6
click at [495, 136] on h4 "22.63 TiB" at bounding box center [521, 133] width 53 height 13
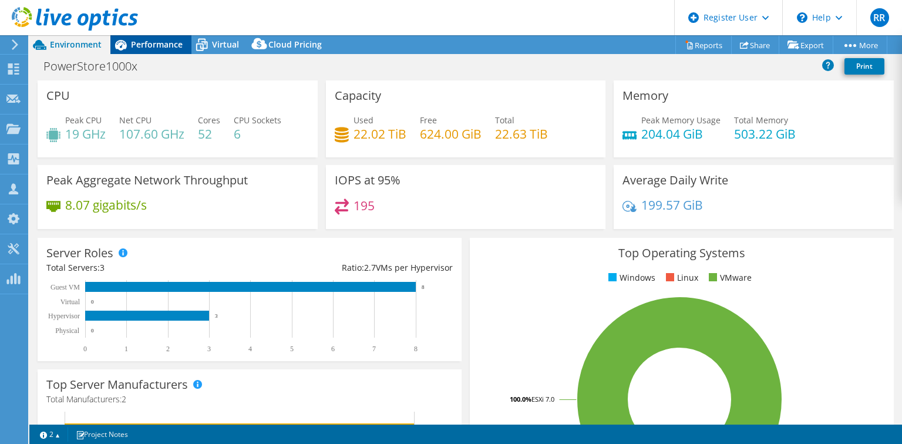
click at [169, 41] on span "Performance" at bounding box center [157, 44] width 52 height 11
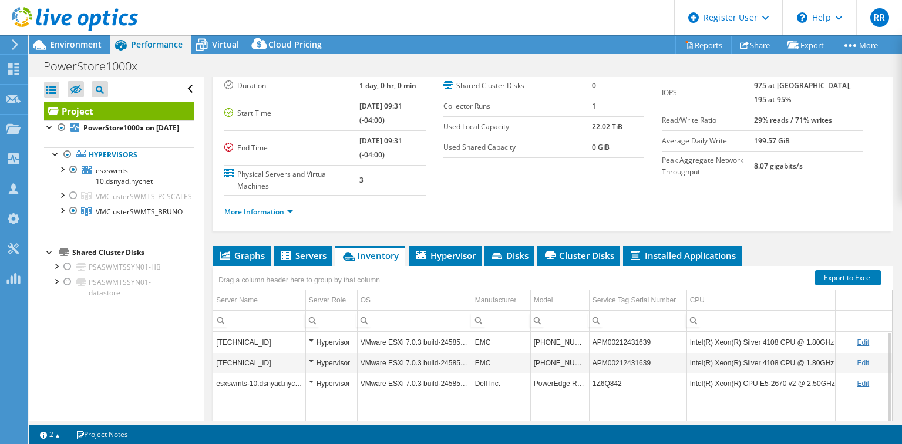
scroll to position [94, 0]
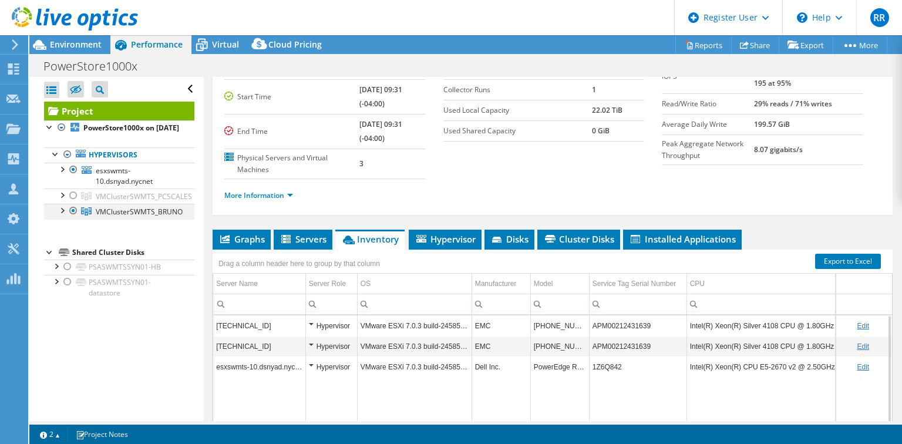
click at [75, 218] on div at bounding box center [74, 211] width 12 height 14
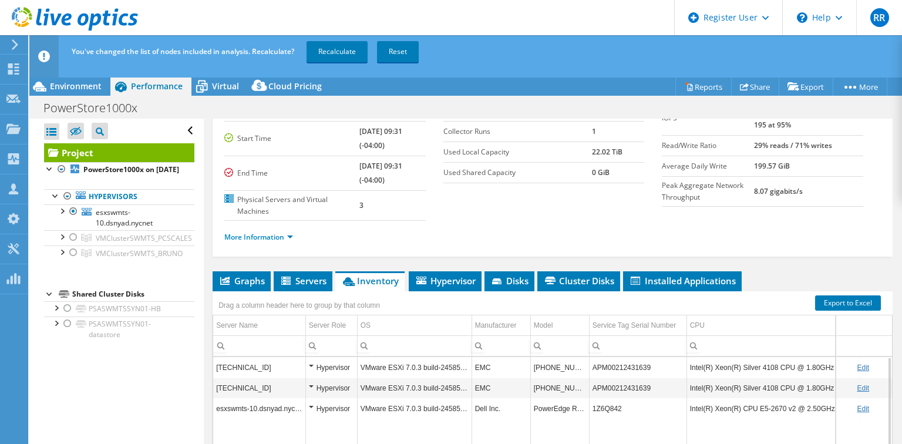
scroll to position [188, 0]
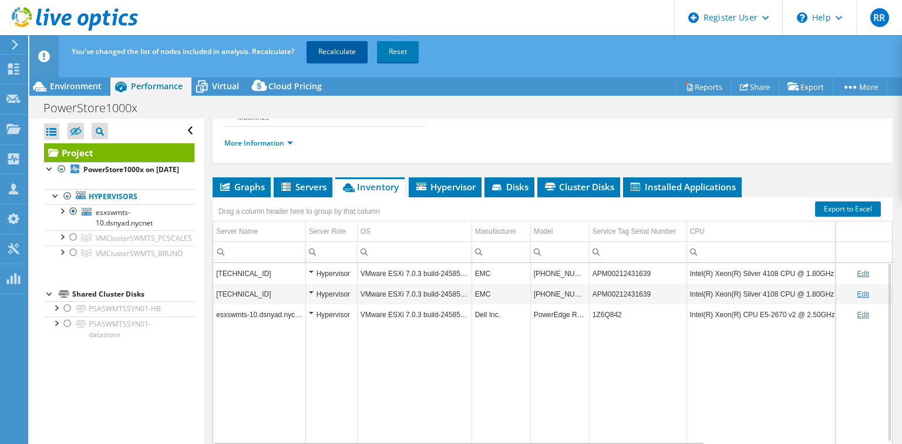
click at [350, 54] on link "Recalculate" at bounding box center [337, 51] width 61 height 21
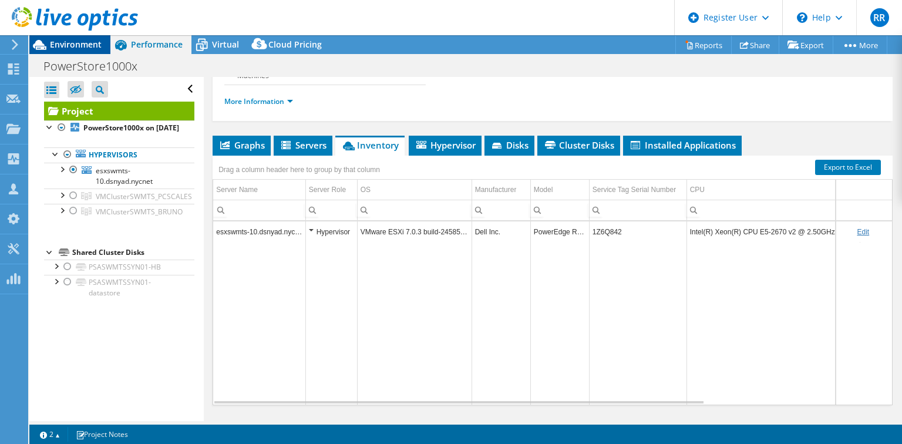
click at [98, 51] on div "Environment" at bounding box center [69, 44] width 81 height 19
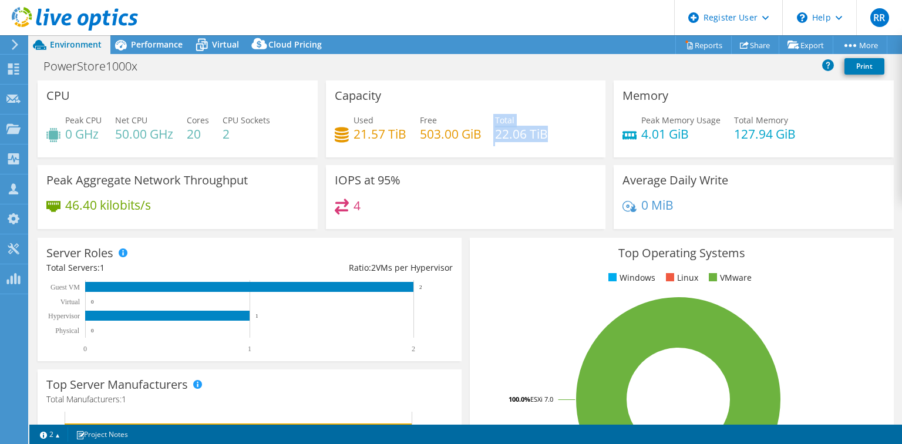
drag, startPoint x: 549, startPoint y: 130, endPoint x: 484, endPoint y: 144, distance: 66.0
click at [486, 136] on div "Used 21.57 TiB Free 503.00 GiB Total 22.06 TiB" at bounding box center [466, 133] width 263 height 38
click at [531, 147] on div "Used 21.57 TiB Free 503.00 GiB Total 22.06 TiB" at bounding box center [466, 133] width 263 height 38
drag, startPoint x: 553, startPoint y: 135, endPoint x: 493, endPoint y: 139, distance: 59.4
click at [493, 139] on div "Used 21.57 TiB Free 503.00 GiB Total 22.06 TiB" at bounding box center [466, 133] width 263 height 38
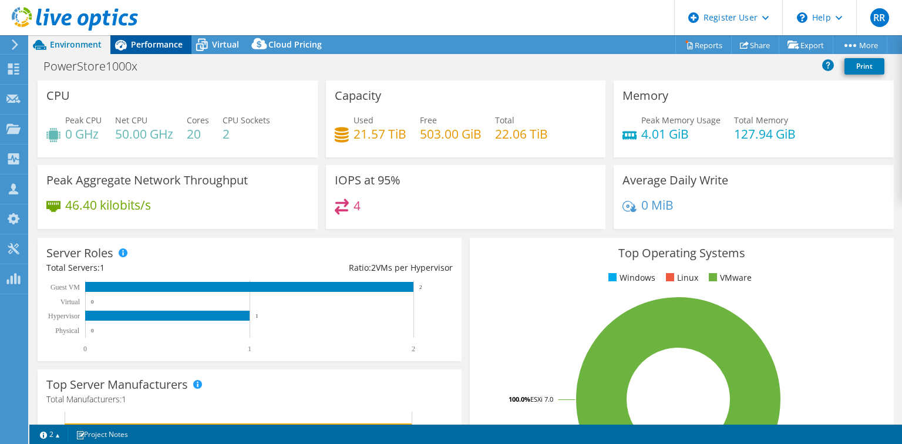
click at [164, 48] on span "Performance" at bounding box center [157, 44] width 52 height 11
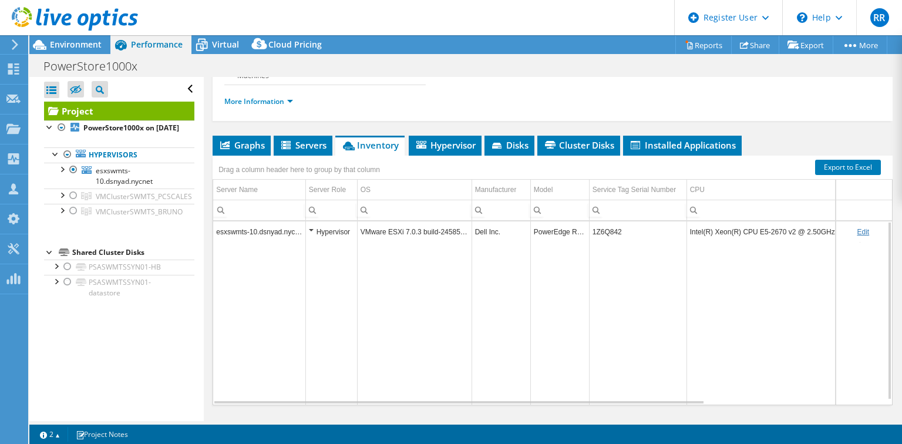
click at [603, 230] on td "1Z6Q842" at bounding box center [637, 231] width 97 height 21
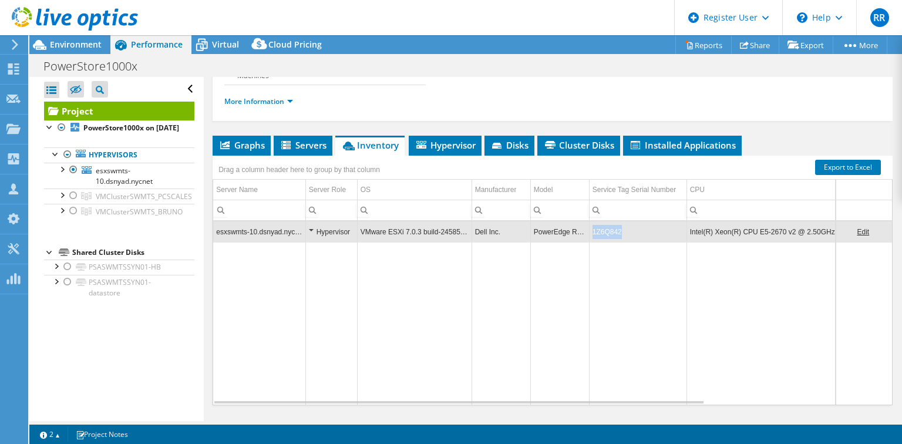
click at [603, 230] on td "1Z6Q842" at bounding box center [637, 231] width 97 height 21
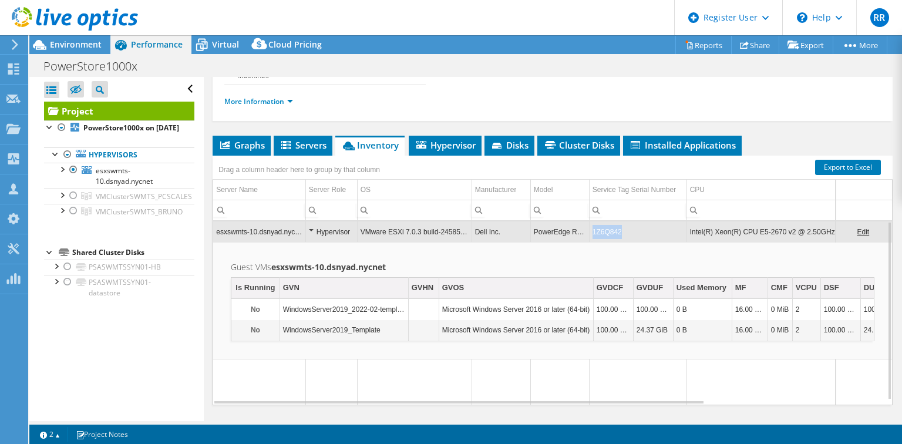
drag, startPoint x: 622, startPoint y: 228, endPoint x: 594, endPoint y: 230, distance: 28.2
click at [594, 230] on td "1Z6Q842" at bounding box center [637, 231] width 97 height 21
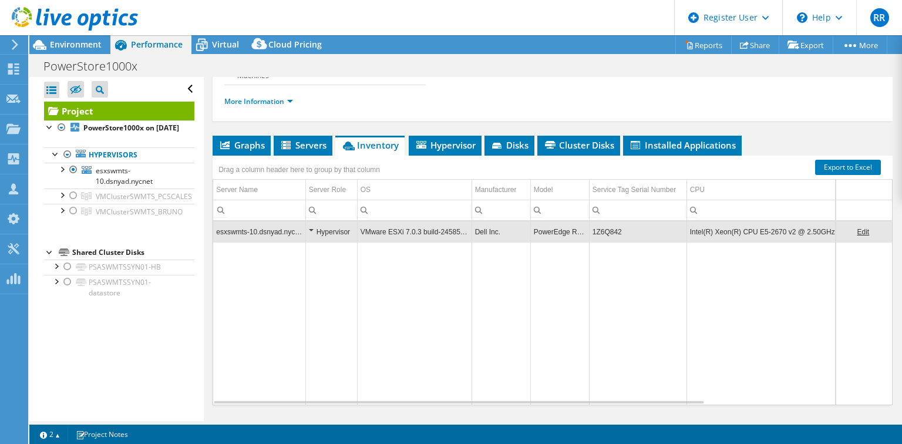
copy td "1Z6Q842"
drag, startPoint x: 625, startPoint y: 230, endPoint x: 593, endPoint y: 230, distance: 32.3
click at [593, 230] on td "1Z6Q842" at bounding box center [637, 231] width 97 height 21
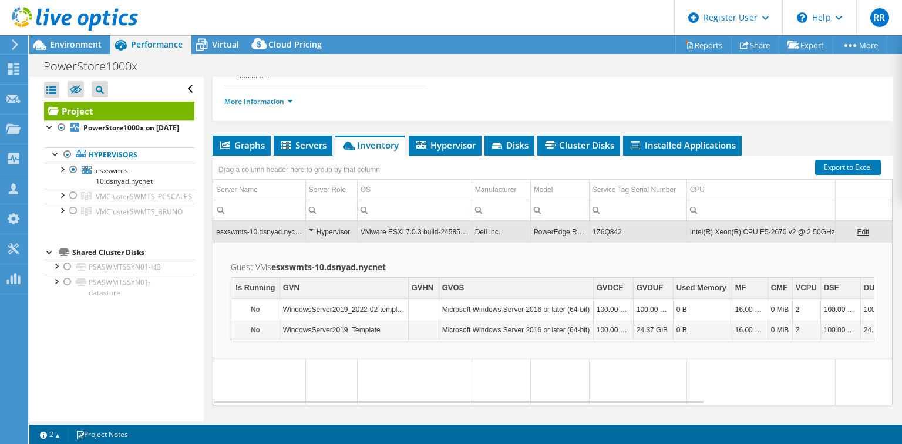
click at [648, 119] on div "Project Details Prepared for: [PERSON_NAME], [EMAIL_ADDRESS][DOMAIN_NAME] Accou…" at bounding box center [553, 5] width 680 height 232
click at [70, 52] on div "Environment" at bounding box center [69, 44] width 81 height 19
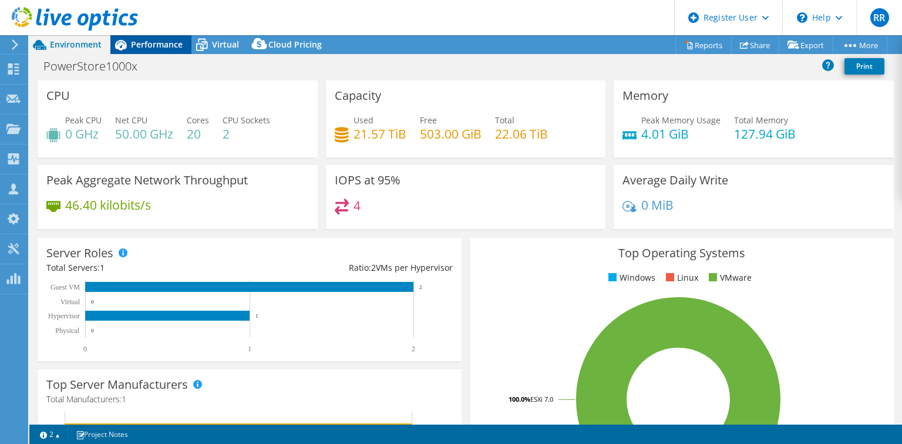
click at [162, 35] on div "Performance" at bounding box center [150, 44] width 81 height 19
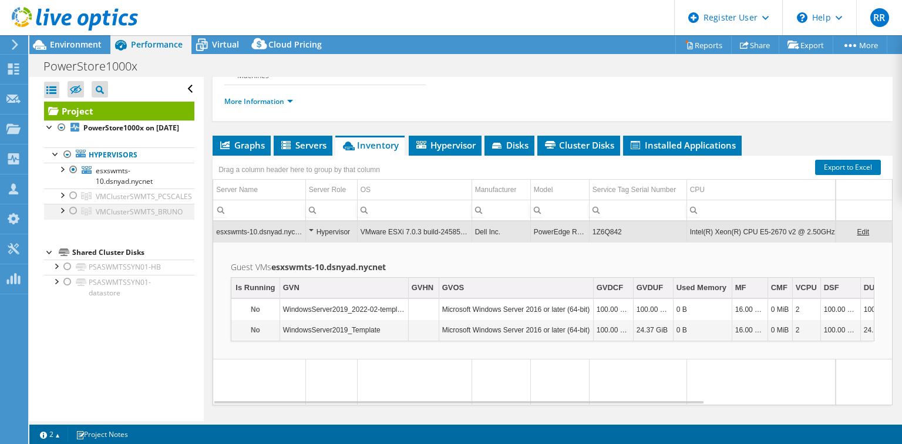
click at [75, 218] on div at bounding box center [74, 211] width 12 height 14
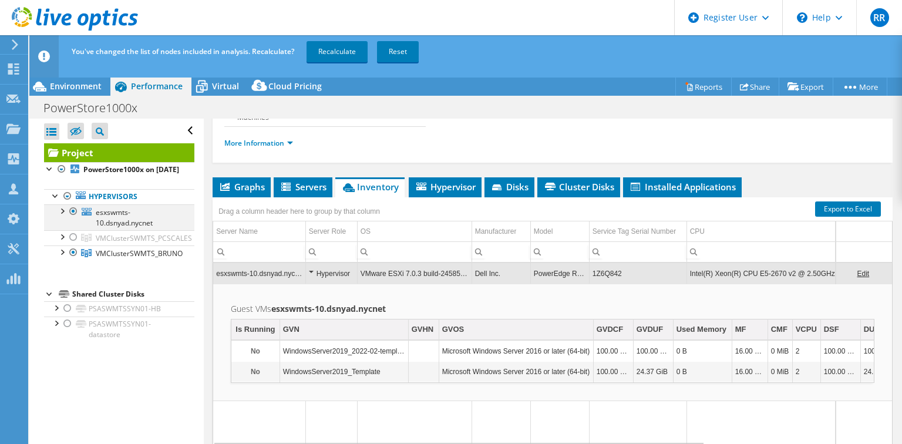
click at [72, 218] on div at bounding box center [74, 211] width 12 height 14
click at [339, 59] on link "Recalculate" at bounding box center [337, 51] width 61 height 21
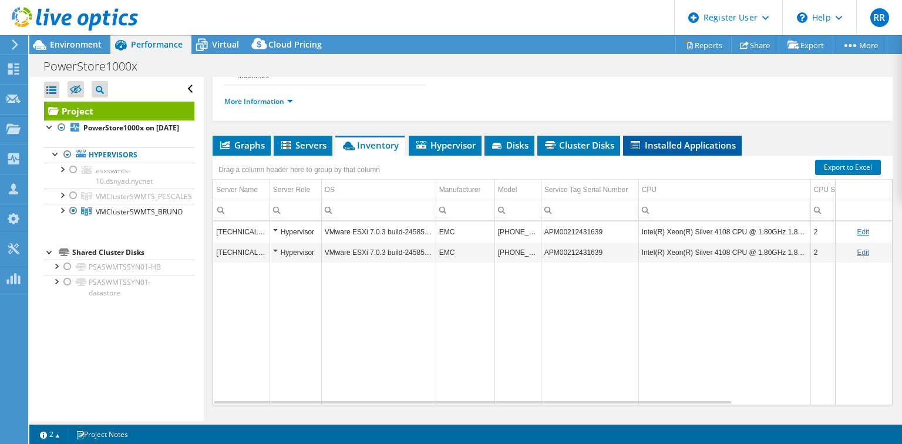
click at [692, 139] on span "Installed Applications" at bounding box center [682, 145] width 107 height 12
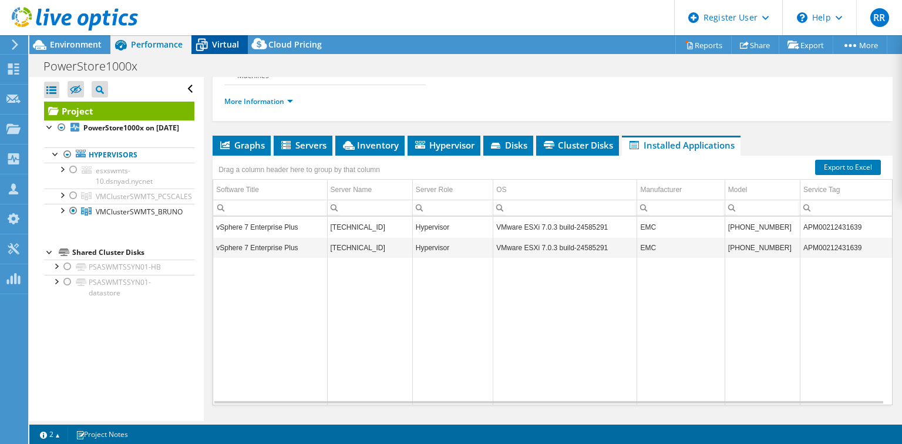
click at [238, 42] on div "Virtual" at bounding box center [219, 44] width 56 height 19
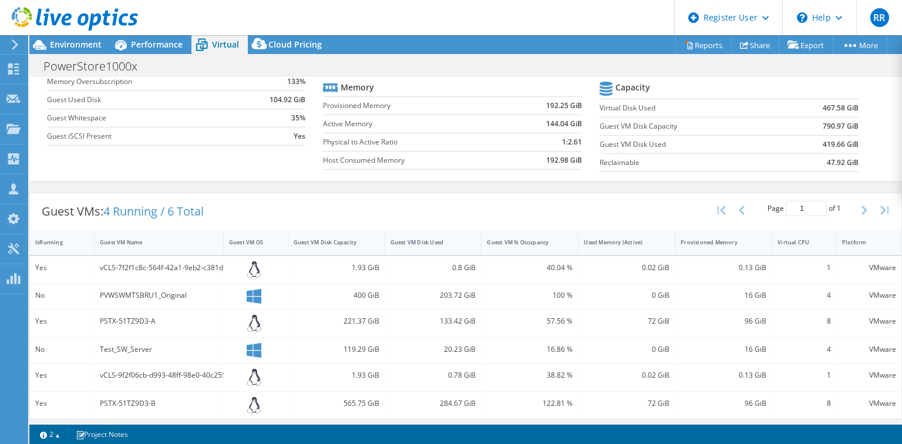
scroll to position [116, 0]
drag, startPoint x: 433, startPoint y: 399, endPoint x: 459, endPoint y: 402, distance: 25.9
click at [459, 402] on div "284.67 GiB" at bounding box center [434, 402] width 86 height 13
drag, startPoint x: 436, startPoint y: 317, endPoint x: 472, endPoint y: 317, distance: 36.4
click at [472, 317] on div "133.42 GiB" at bounding box center [433, 322] width 97 height 28
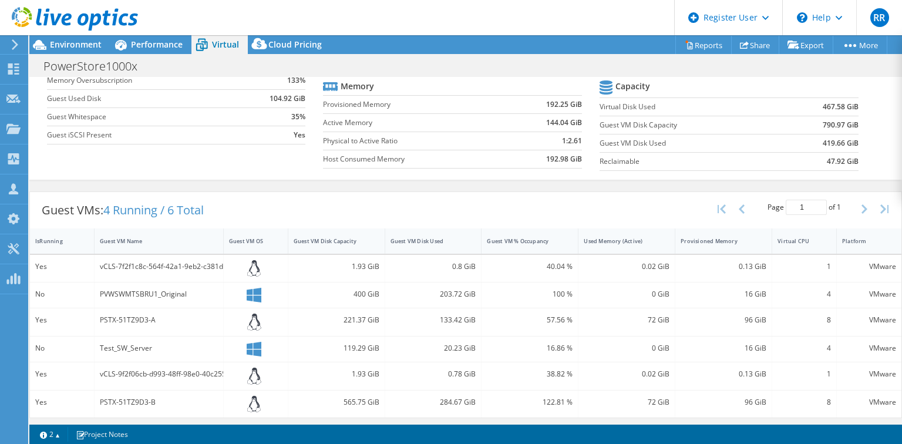
click at [435, 288] on div "203.72 GiB" at bounding box center [434, 294] width 86 height 13
drag, startPoint x: 45, startPoint y: 292, endPoint x: 36, endPoint y: 292, distance: 9.4
click at [36, 292] on div "No" at bounding box center [61, 294] width 53 height 13
click at [93, 48] on span "Environment" at bounding box center [76, 44] width 52 height 11
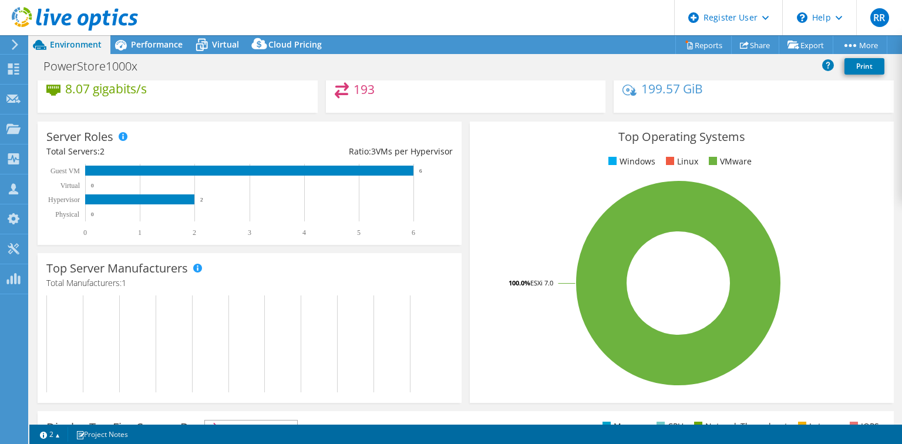
click at [153, 34] on header "RR Dell User [PERSON_NAME] Radhakrishnan [EMAIL_ADDRESS][DOMAIN_NAME] Dell My P…" at bounding box center [451, 17] width 902 height 35
click at [157, 36] on div "Performance" at bounding box center [150, 44] width 81 height 19
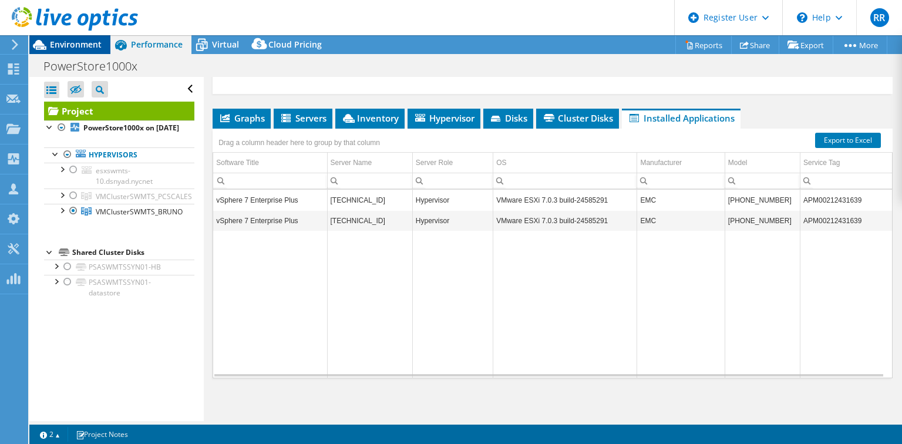
click at [66, 49] on span "Environment" at bounding box center [76, 44] width 52 height 11
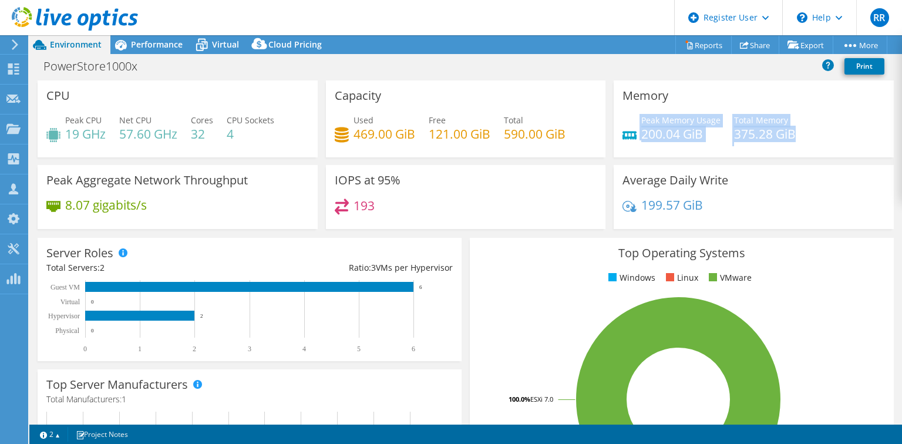
drag, startPoint x: 796, startPoint y: 133, endPoint x: 630, endPoint y: 131, distance: 166.8
click at [630, 131] on div "Peak Memory Usage 200.04 GiB Total Memory 375.28 GiB" at bounding box center [754, 133] width 263 height 38
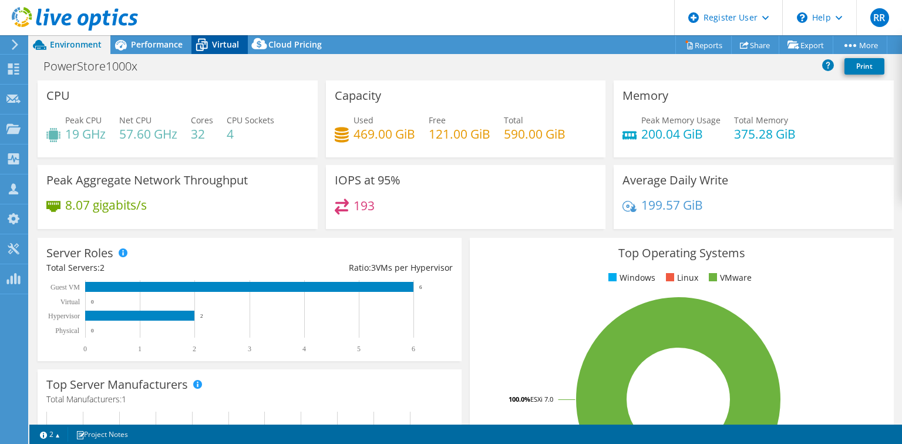
click at [235, 45] on span "Virtual" at bounding box center [225, 44] width 27 height 11
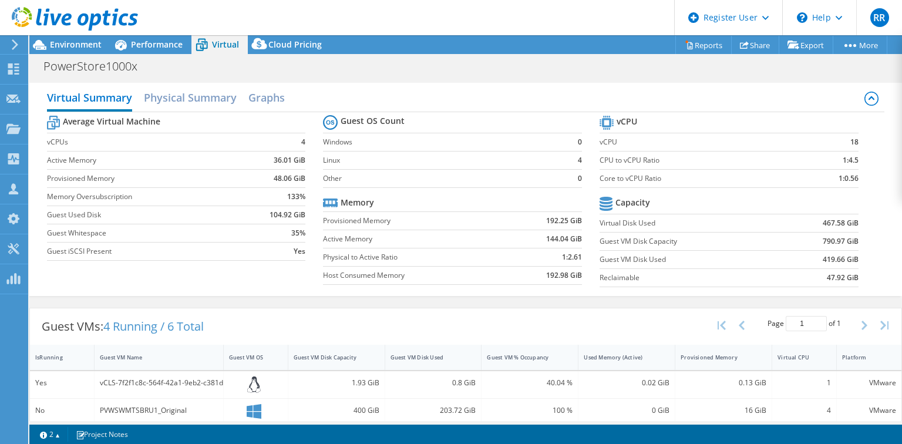
scroll to position [116, 0]
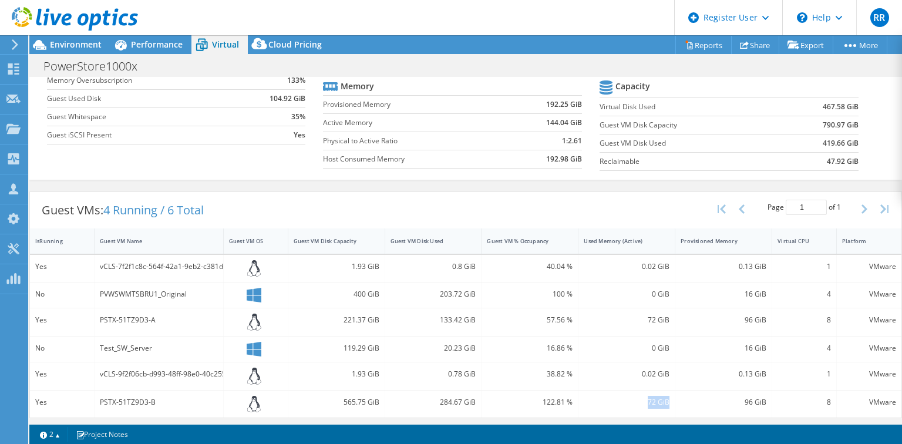
drag, startPoint x: 640, startPoint y: 399, endPoint x: 668, endPoint y: 399, distance: 27.6
click at [668, 399] on div "72 GiB" at bounding box center [627, 405] width 97 height 28
drag, startPoint x: 735, startPoint y: 401, endPoint x: 761, endPoint y: 399, distance: 26.5
click at [761, 399] on div "96 GiB" at bounding box center [723, 405] width 97 height 28
